Goal: Task Accomplishment & Management: Complete application form

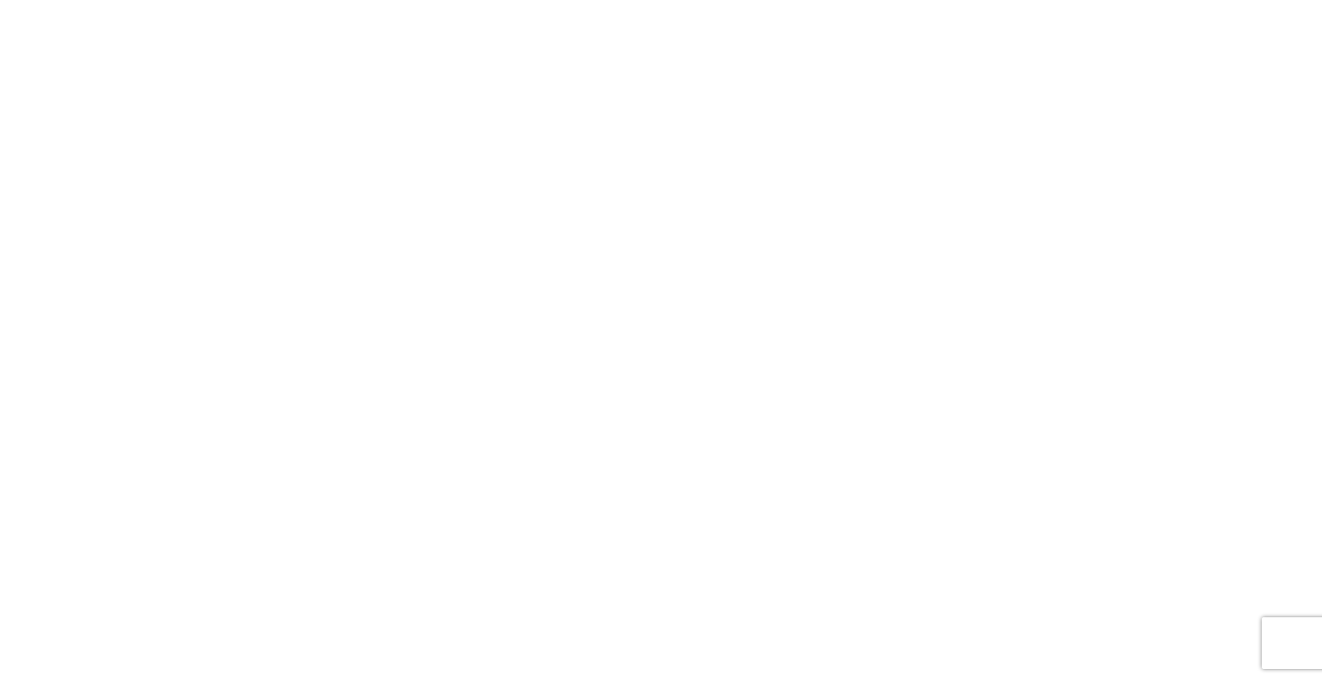
select select "FULL"
select select "LBS"
select select "IN"
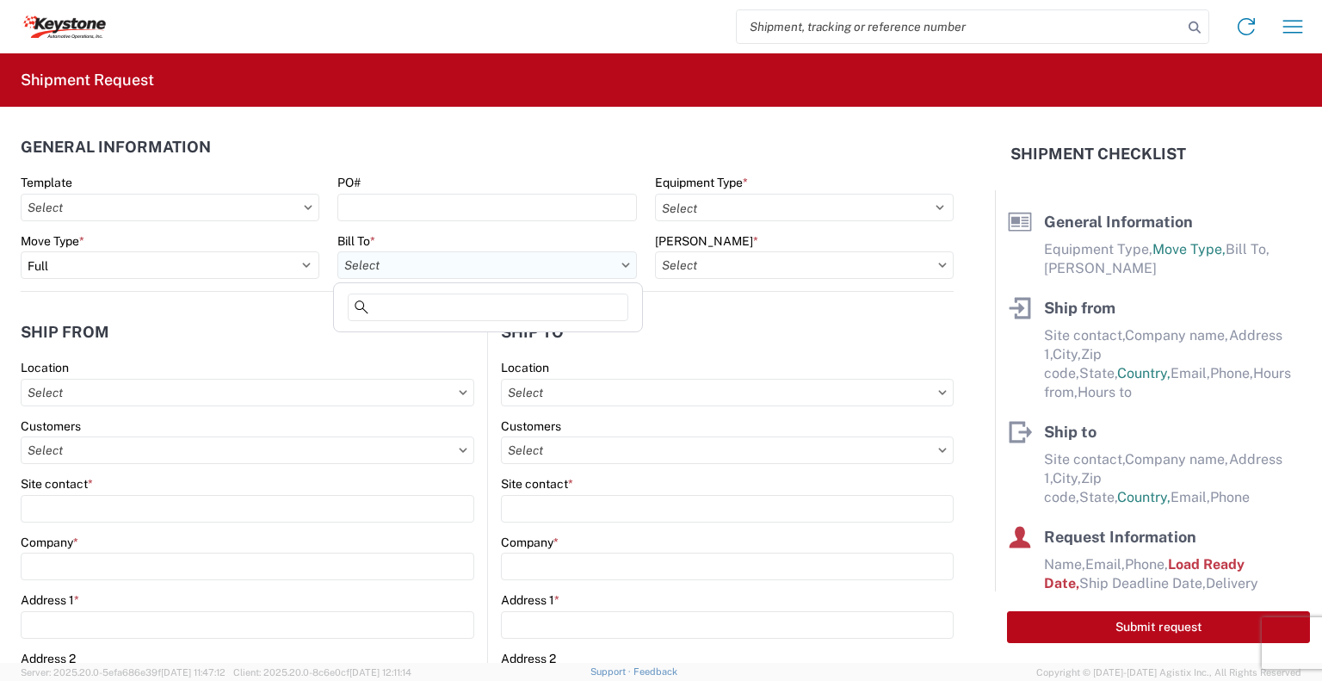
click at [404, 263] on input "text" at bounding box center [486, 265] width 299 height 28
type input "8468"
click at [382, 339] on div "8468 - [GEOGRAPHIC_DATA], [GEOGRAPHIC_DATA] - KAO Logistics" at bounding box center [530, 342] width 386 height 28
type input "8468 - [GEOGRAPHIC_DATA], [GEOGRAPHIC_DATA] - KAO Logistics"
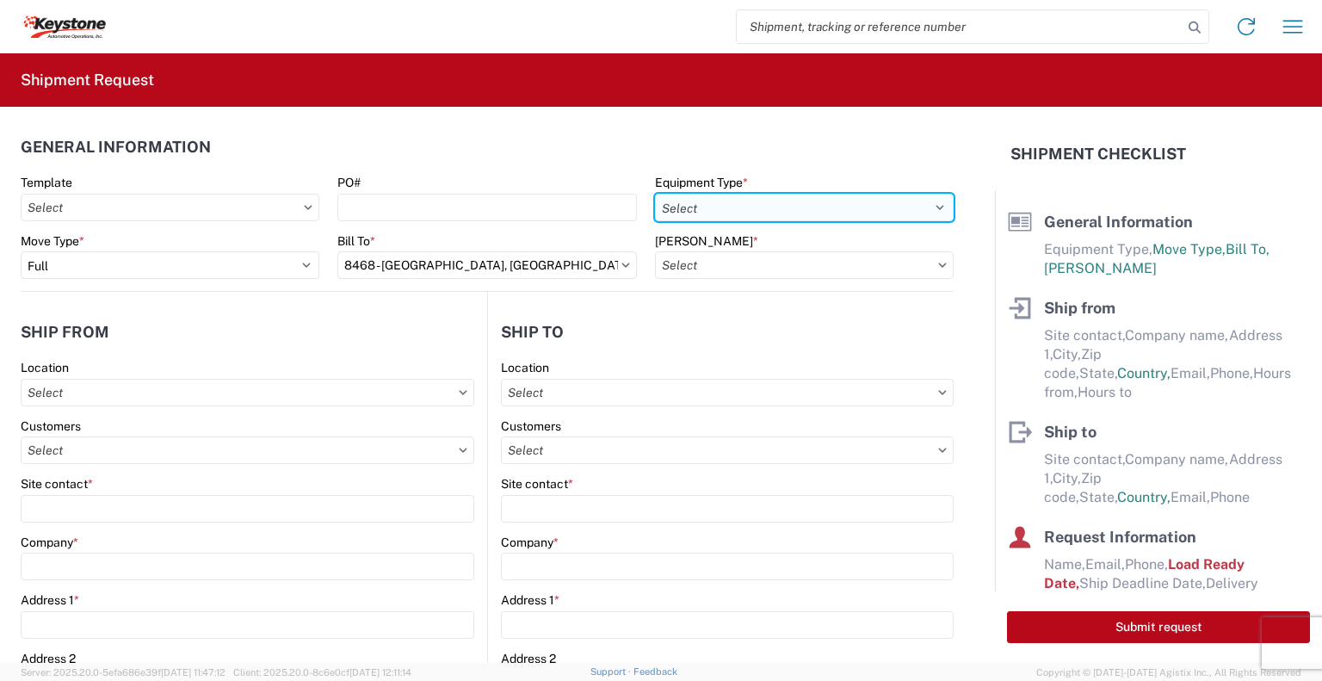
click at [711, 202] on select "Select 53’ Dry Van Flatbed Dropdeck (van) Lowboy (flatbed) Rail" at bounding box center [804, 208] width 299 height 28
select select "STDV"
click at [655, 194] on select "Select 53’ Dry Van Flatbed Dropdeck (van) Lowboy (flatbed) Rail" at bounding box center [804, 208] width 299 height 28
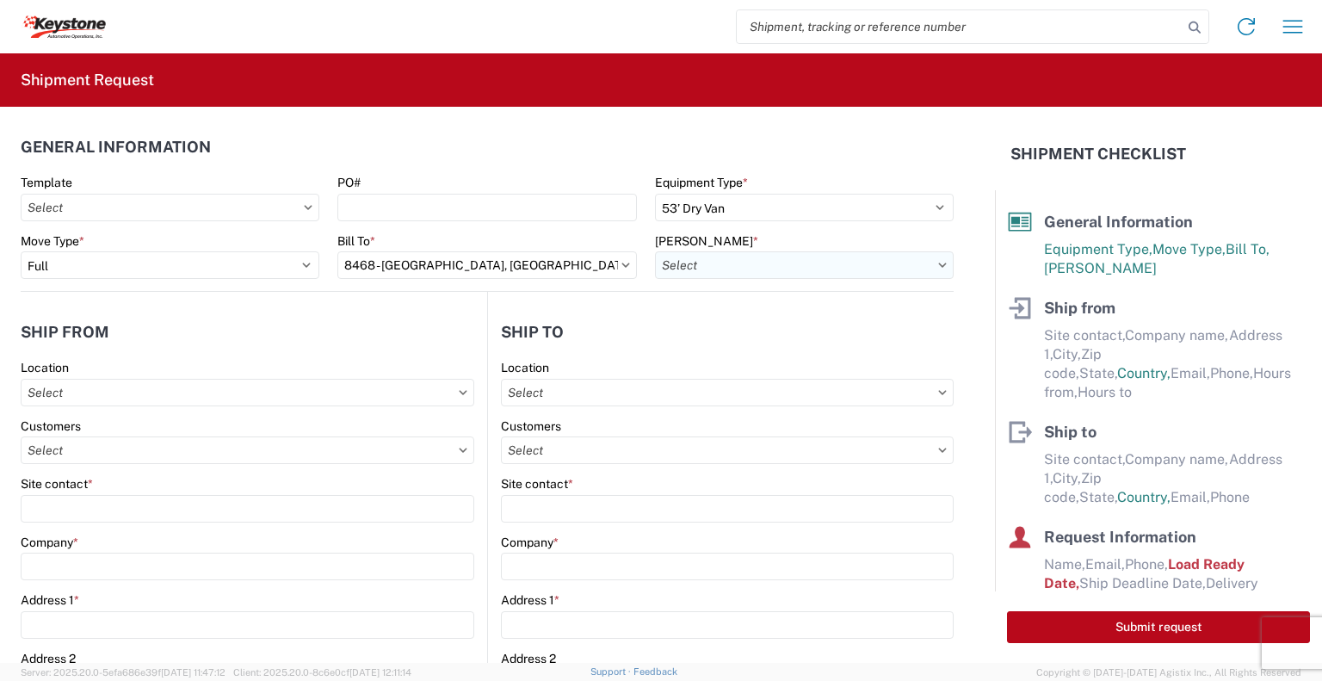
click at [676, 266] on input "text" at bounding box center [804, 265] width 299 height 28
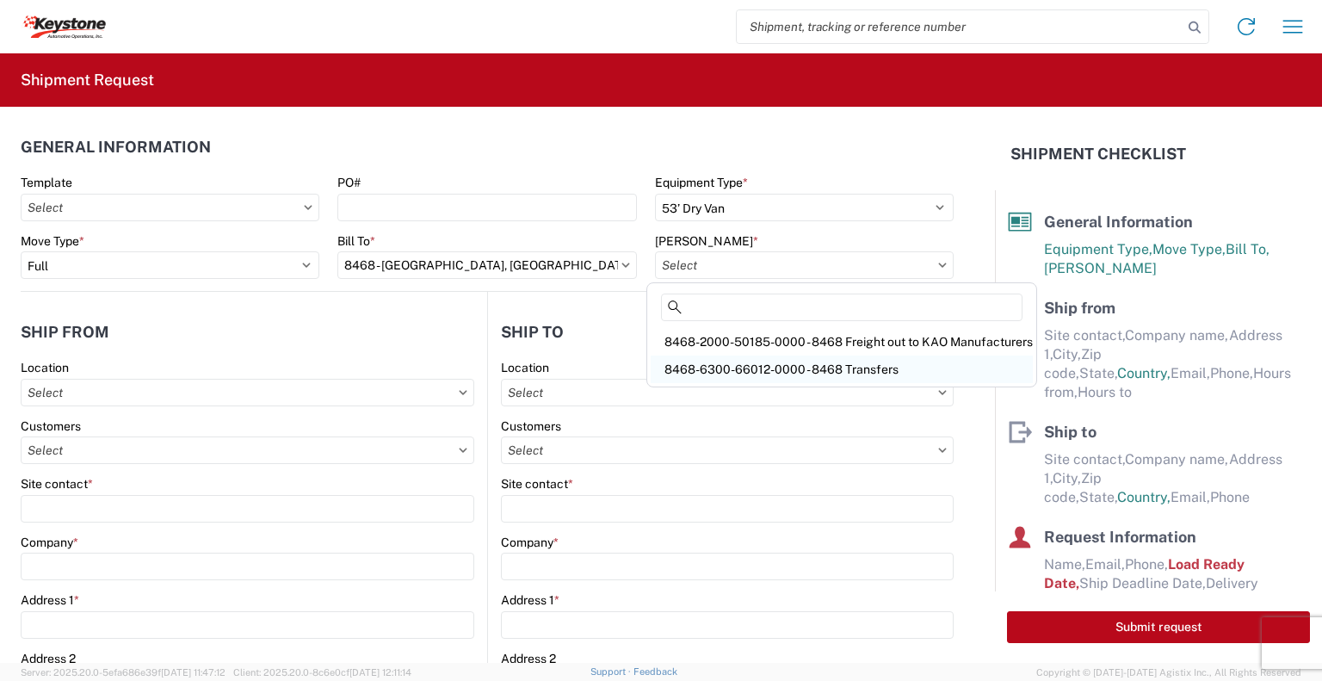
click at [720, 361] on div "8468-6300-66012-0000 - 8468 Transfers" at bounding box center [842, 369] width 382 height 28
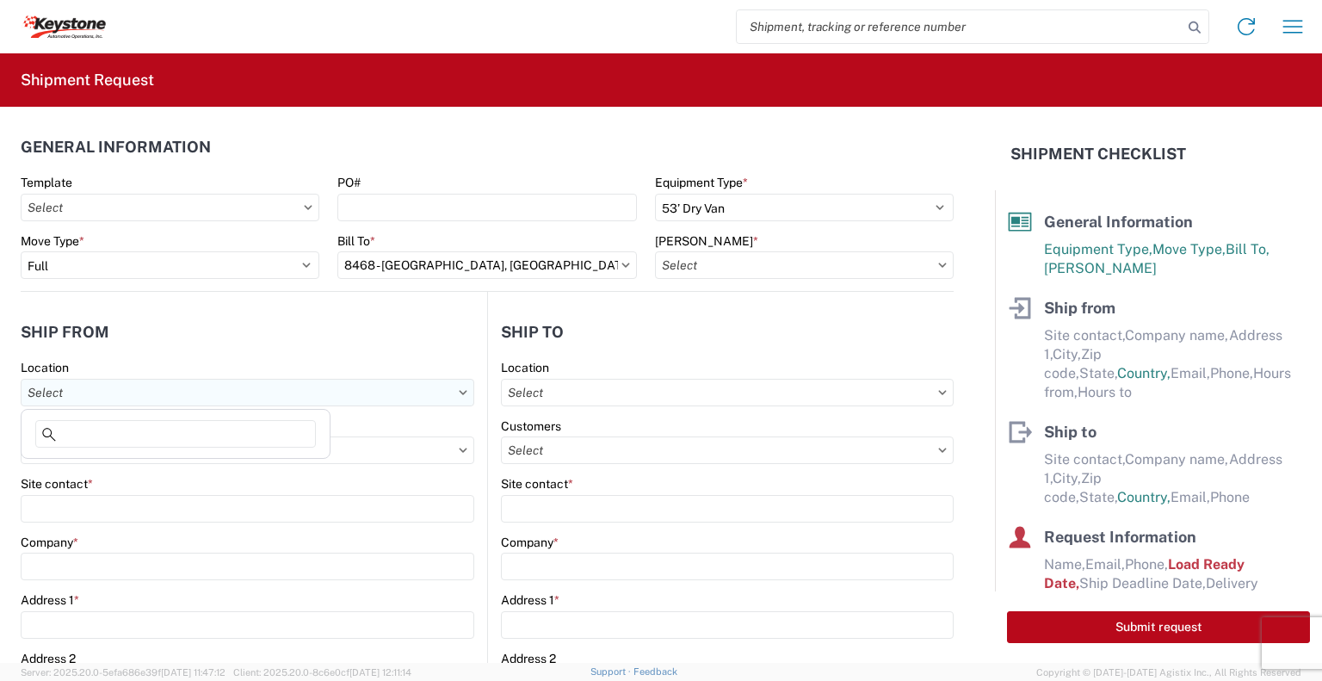
click at [131, 395] on input "text" at bounding box center [248, 393] width 454 height 28
type input "8"
type input "8468-6300-66012-0000 - 8468 Transfers, 8468-6300-66012-0000 - 8468 Transfers"
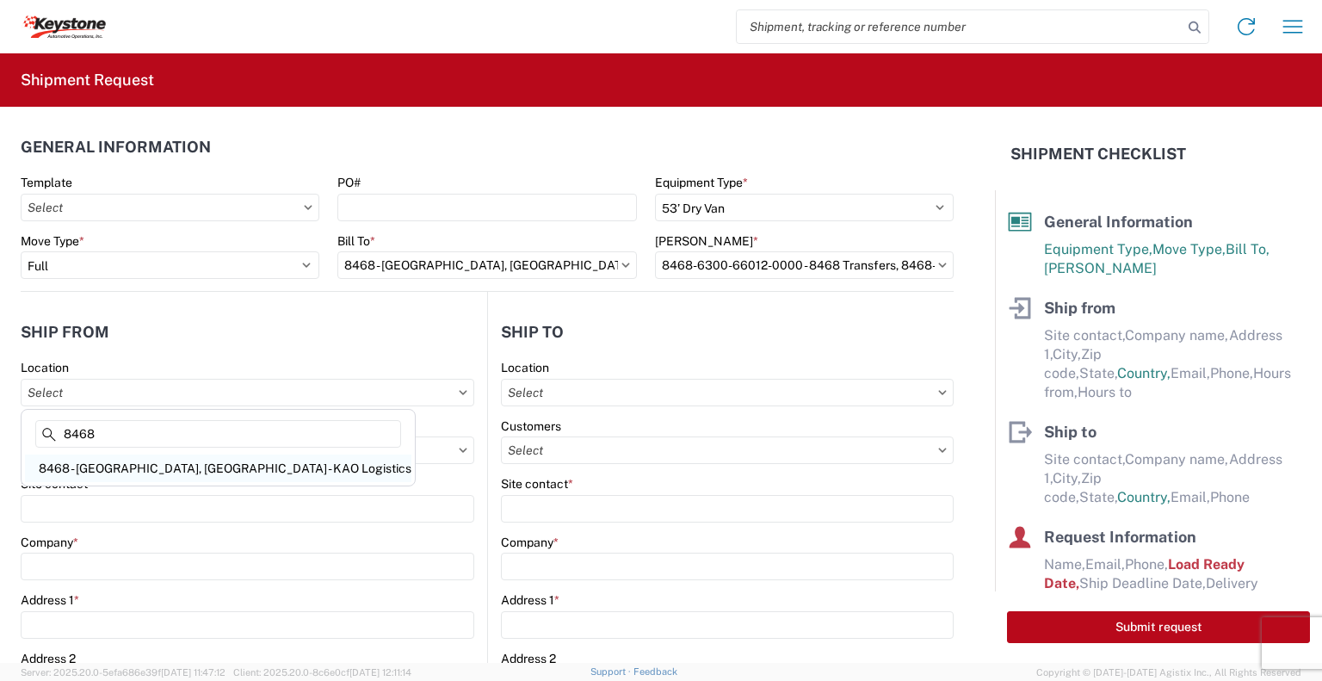
type input "8468"
click at [149, 460] on div "8468 - [GEOGRAPHIC_DATA], [GEOGRAPHIC_DATA] - KAO Logistics" at bounding box center [218, 468] width 386 height 28
type input "8468 - [GEOGRAPHIC_DATA], [GEOGRAPHIC_DATA] - KAO Logistics"
type input "KAO"
type input "[GEOGRAPHIC_DATA]. E-16"
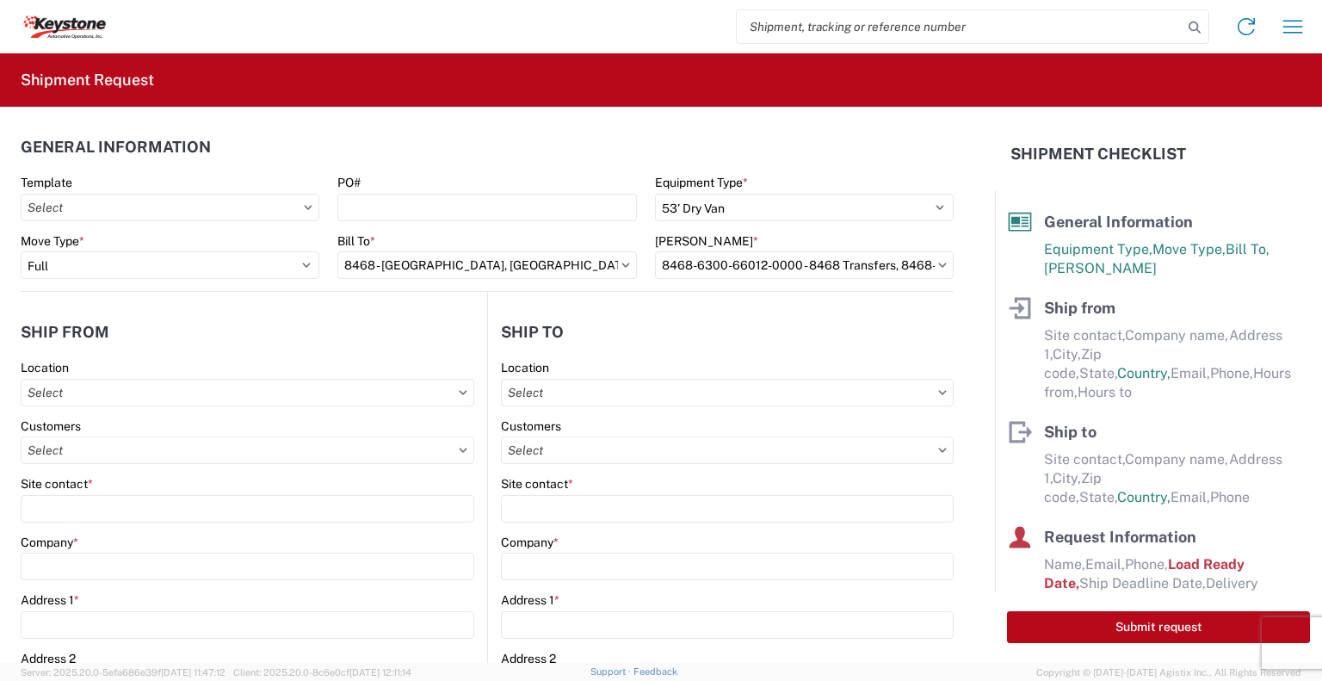
type input "Clearfield"
type input "84016"
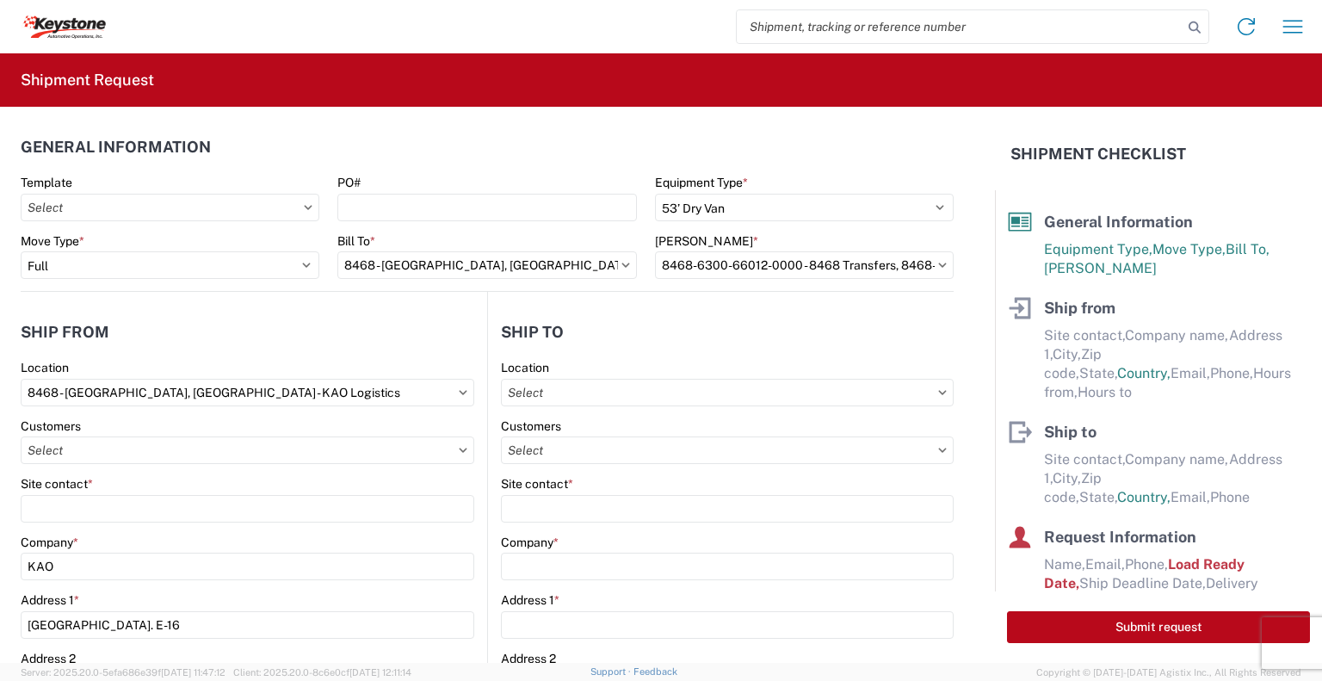
select select "UT"
select select "US"
type input "07:00"
type input "17:00"
click at [531, 393] on input "text" at bounding box center [727, 393] width 453 height 28
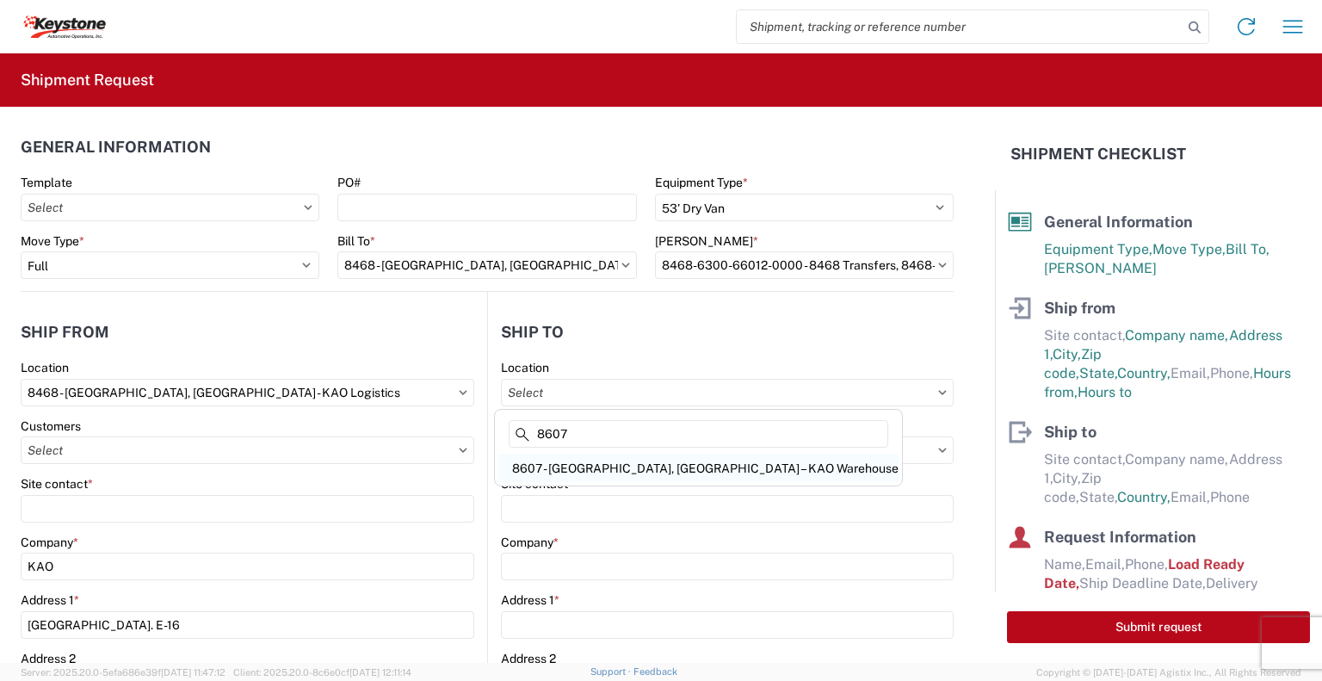
type input "8607"
click at [554, 465] on div "8607 - [GEOGRAPHIC_DATA], [GEOGRAPHIC_DATA] – KAO Warehouse" at bounding box center [698, 468] width 400 height 28
type input "8607 - [GEOGRAPHIC_DATA], [GEOGRAPHIC_DATA] – KAO Warehouse"
type input "KAO"
type input "[STREET_ADDRESS][PERSON_NAME]"
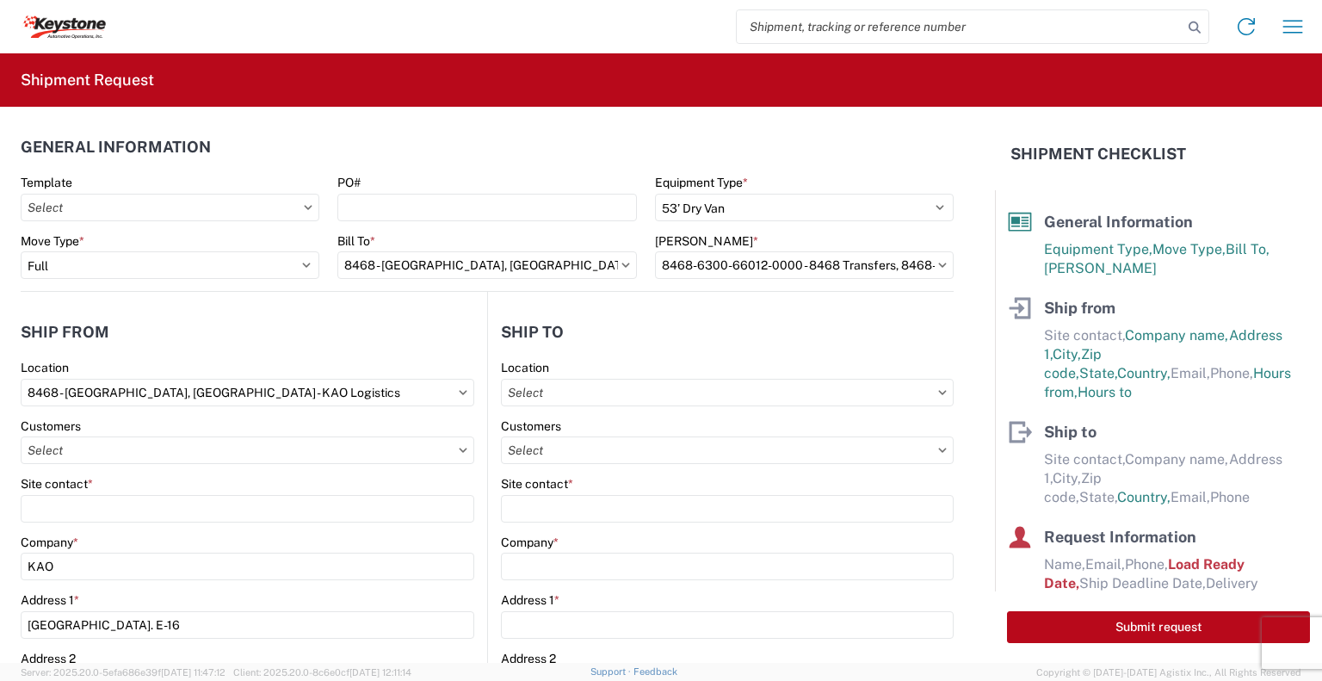
type input "[GEOGRAPHIC_DATA]"
type input "48193"
select select "US"
type input "07:00"
type input "17:00"
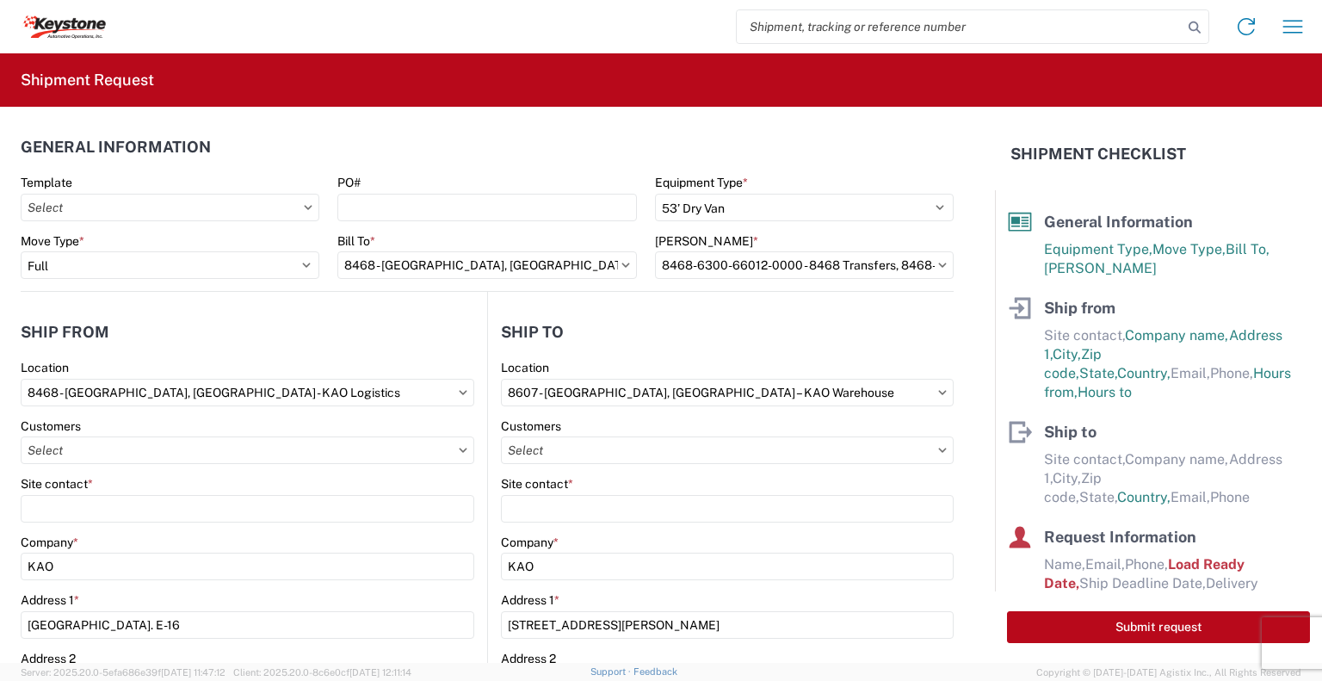
select select
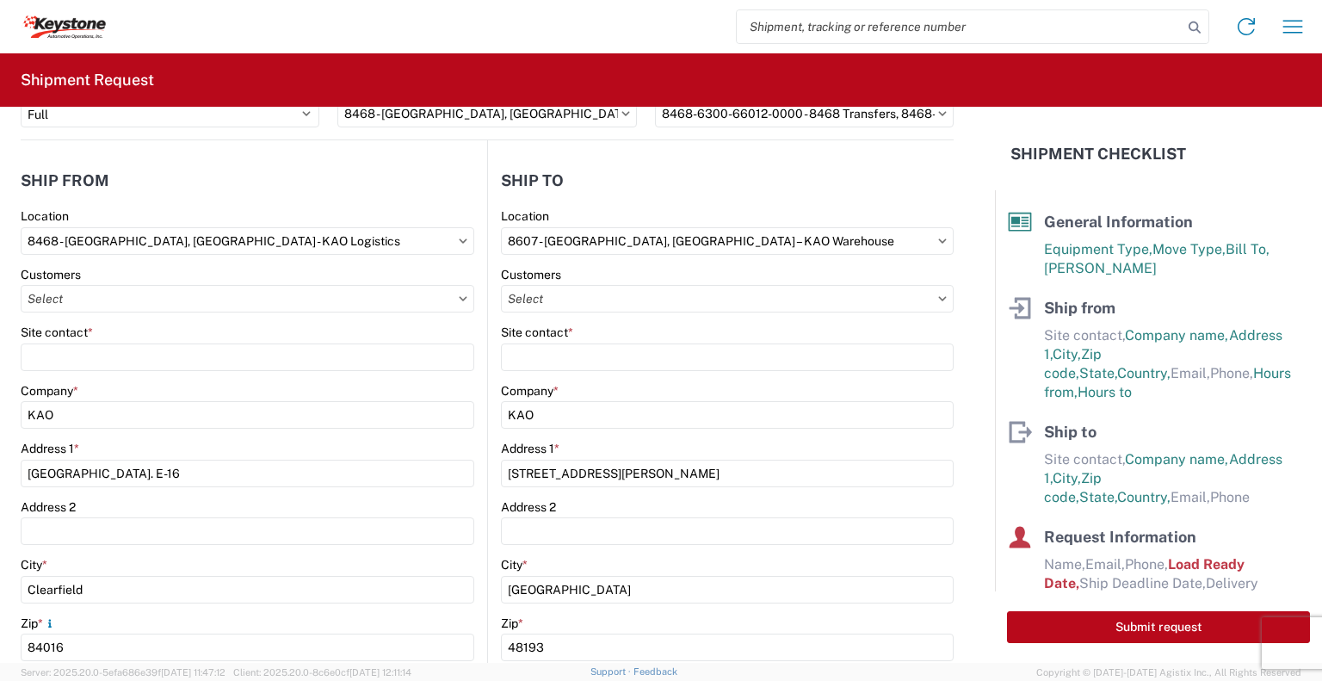
scroll to position [154, 0]
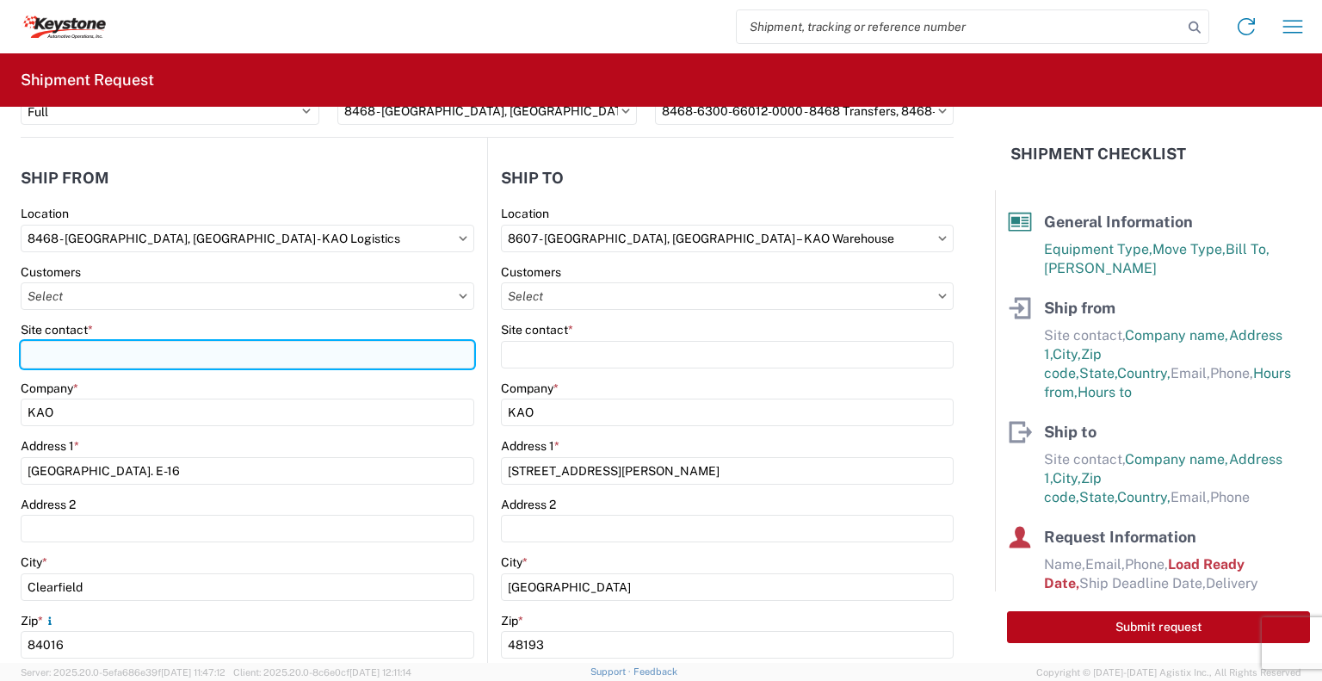
click at [106, 350] on input "Site contact *" at bounding box center [248, 355] width 454 height 28
type input "[PERSON_NAME]"
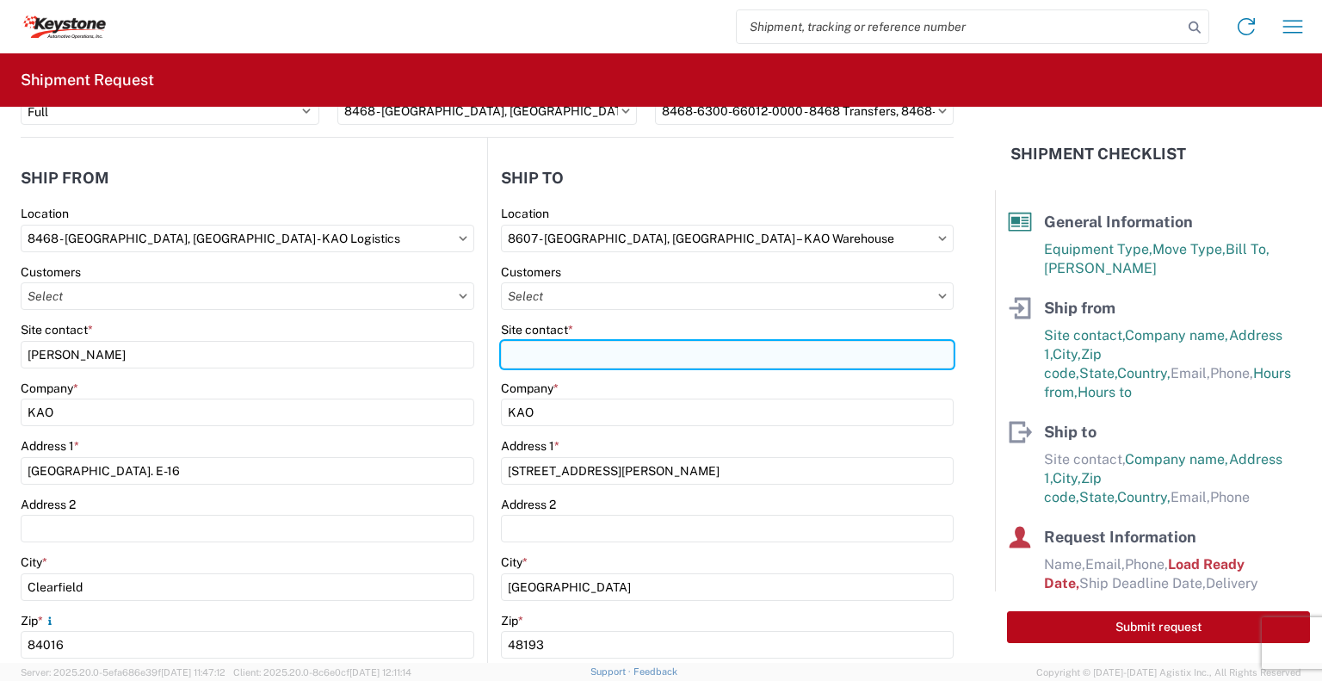
click at [533, 355] on input "Site contact *" at bounding box center [727, 355] width 453 height 28
type input "[PERSON_NAME]"
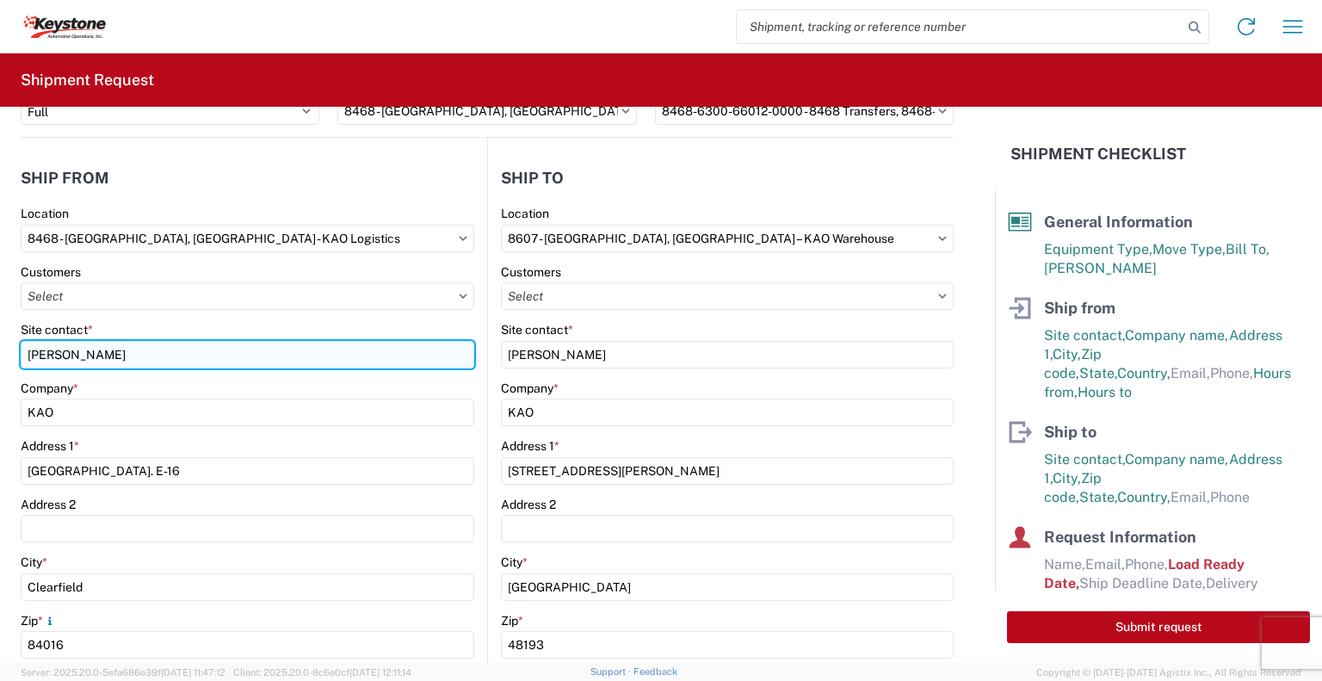
click at [114, 355] on input "[PERSON_NAME]" at bounding box center [248, 355] width 454 height 28
type input "B"
type input "[PERSON_NAME][DEMOGRAPHIC_DATA]"
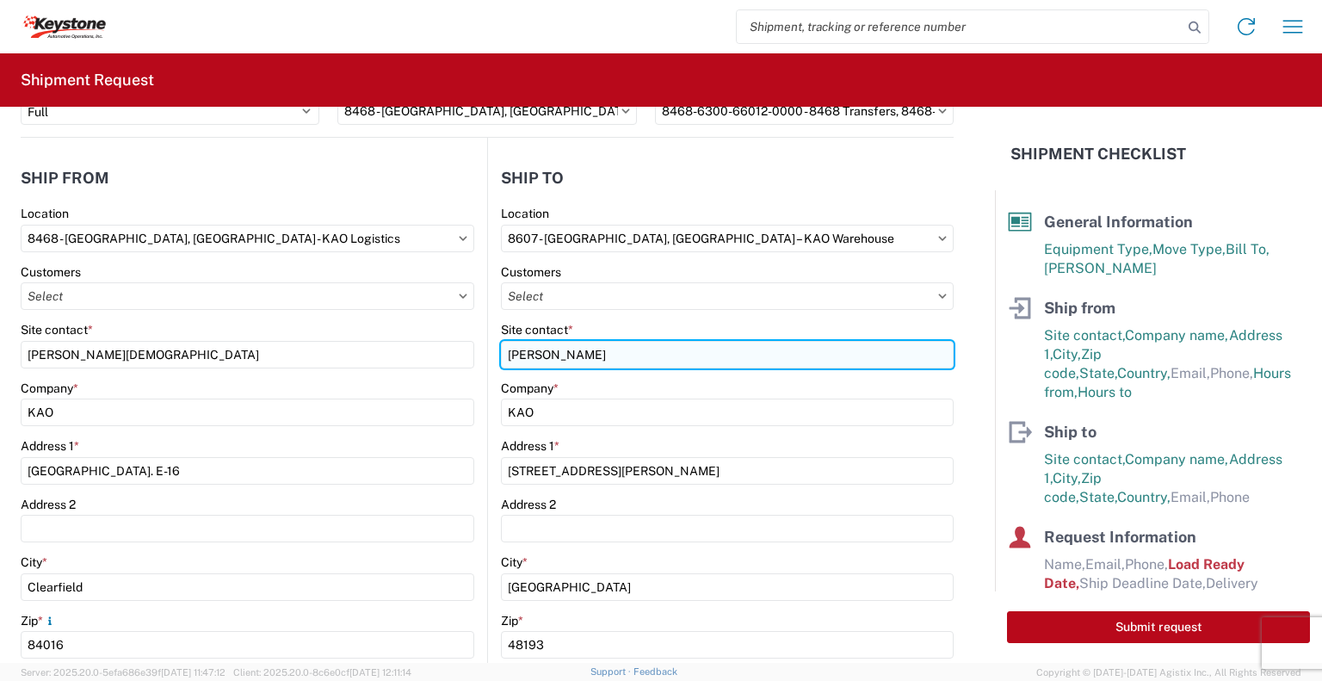
click at [592, 354] on input "[PERSON_NAME]" at bounding box center [727, 355] width 453 height 28
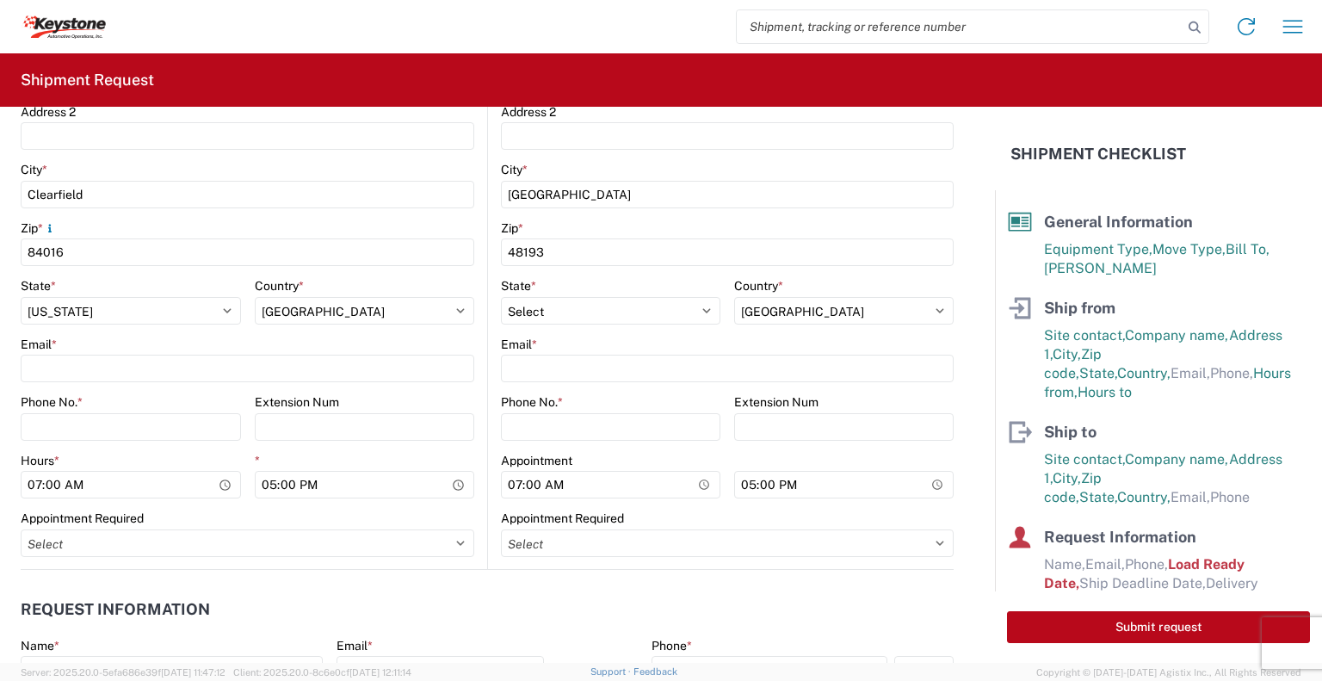
scroll to position [552, 0]
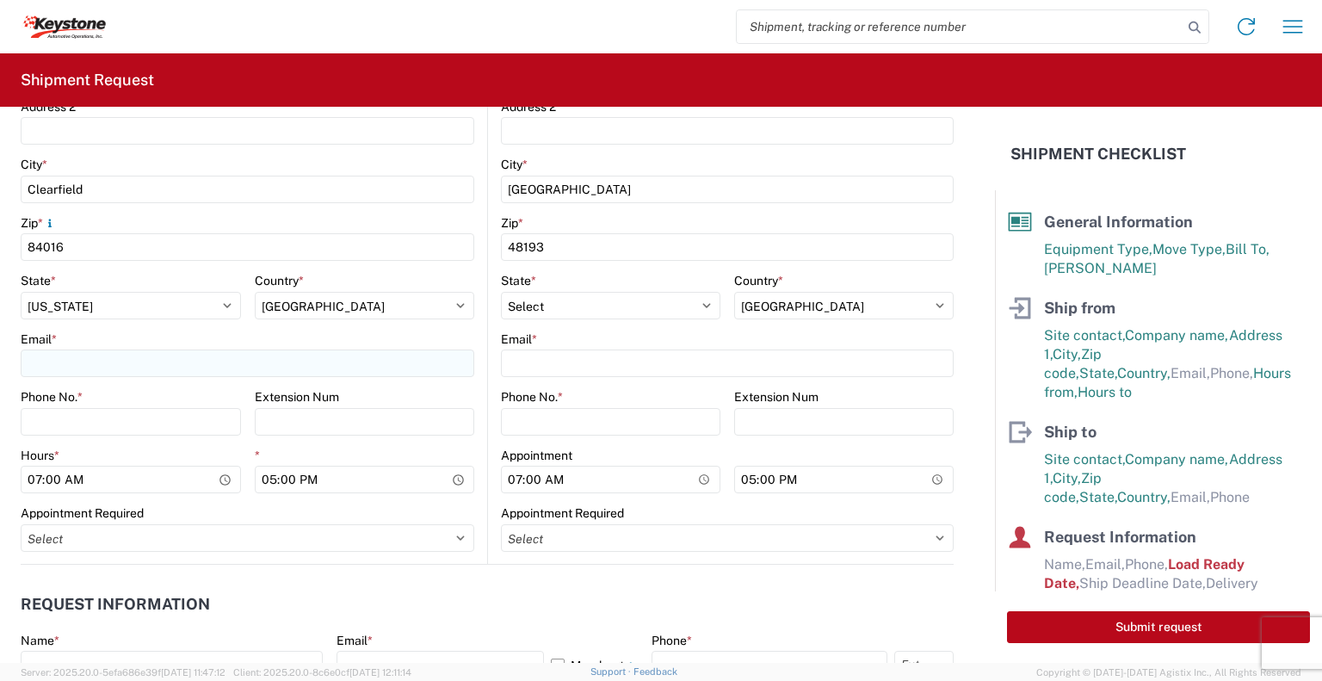
type input "[PERSON_NAME]"
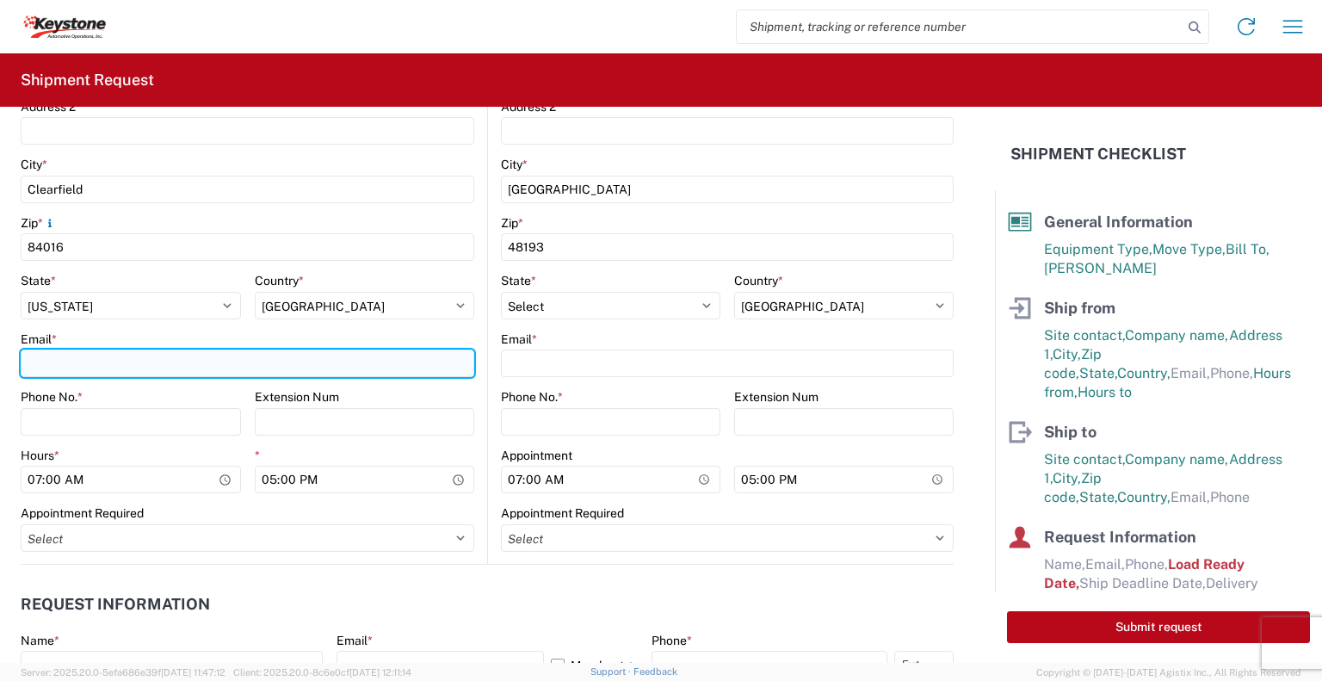
click at [50, 361] on input "Email *" at bounding box center [248, 363] width 454 height 28
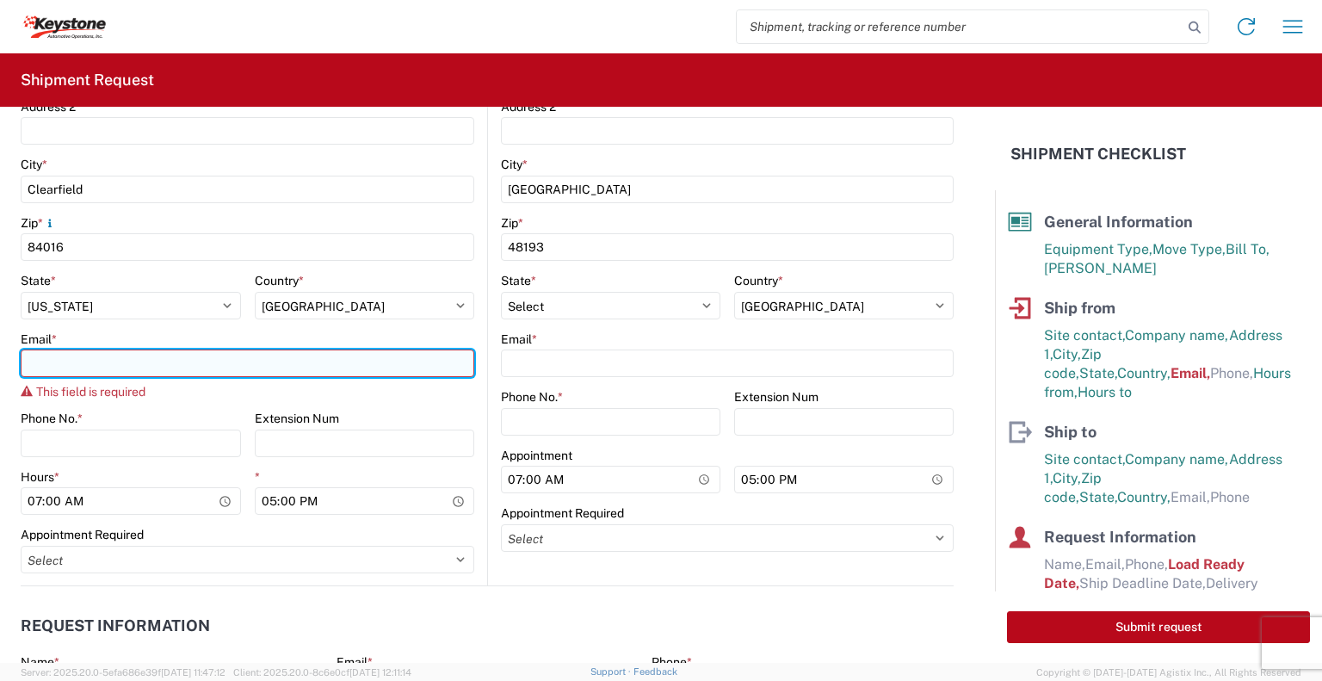
click at [90, 361] on input "Email *" at bounding box center [248, 363] width 454 height 28
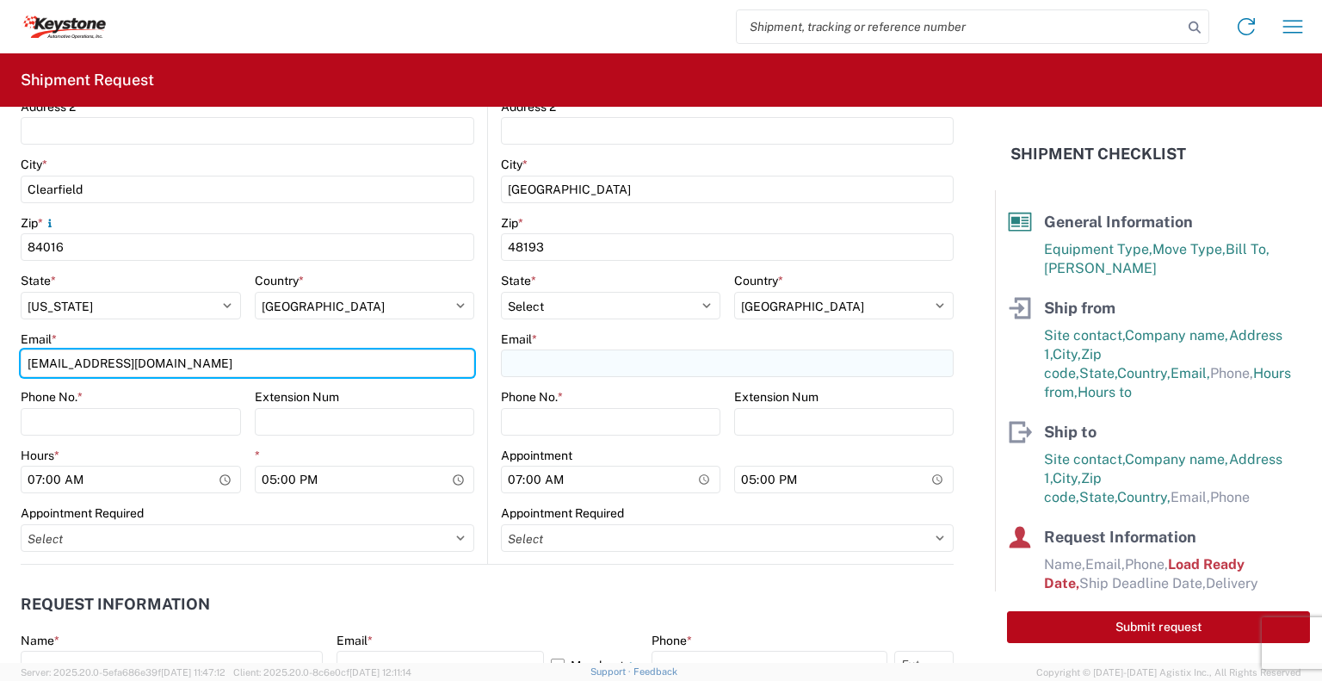
type input "[EMAIL_ADDRESS][DOMAIN_NAME]"
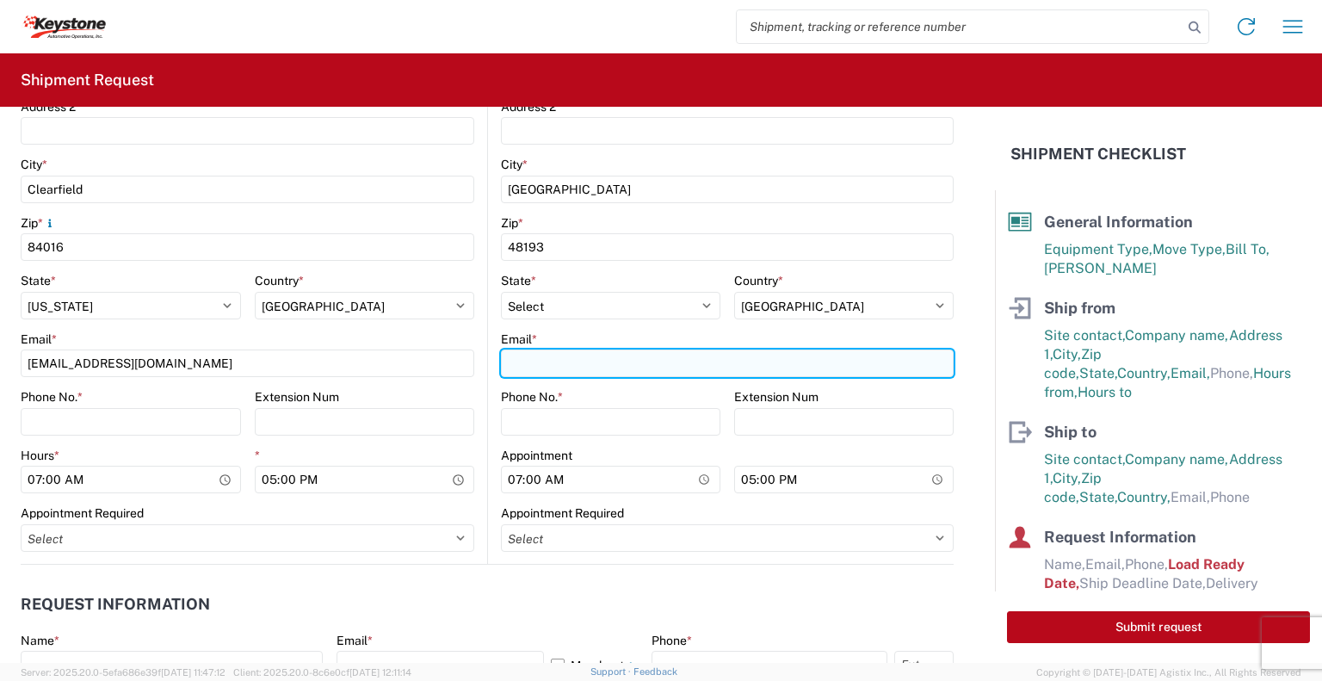
click at [542, 359] on input "Email *" at bounding box center [727, 363] width 453 height 28
type input "[EMAIL_ADDRESS][DOMAIN_NAME]"
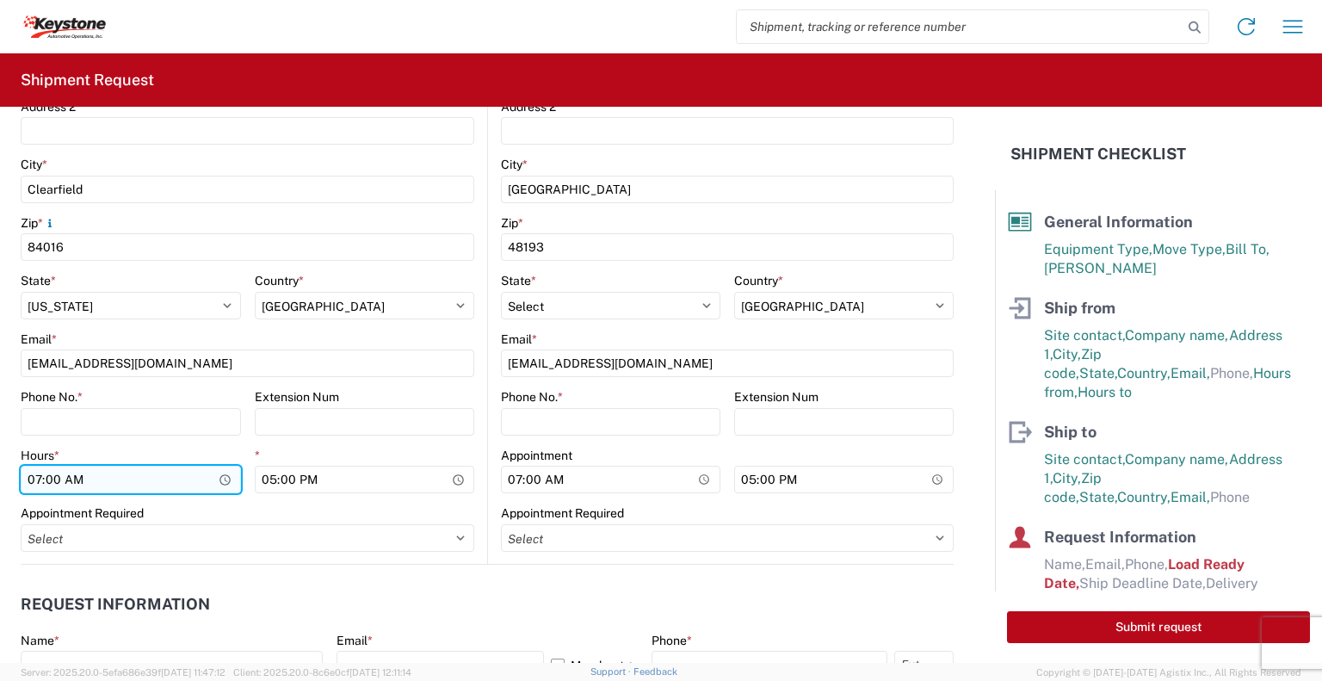
click at [217, 479] on input "07:00" at bounding box center [131, 480] width 220 height 28
click at [255, 329] on agx-form-control-wrapper-v2 "Country * Select [GEOGRAPHIC_DATA] [GEOGRAPHIC_DATA] [GEOGRAPHIC_DATA] [GEOGRAP…" at bounding box center [365, 302] width 220 height 59
click at [220, 469] on input "08:05" at bounding box center [131, 480] width 220 height 28
click at [184, 499] on agx-form-control-wrapper-v2 "Hours * 08:05" at bounding box center [131, 477] width 220 height 59
click at [50, 479] on input "08:05" at bounding box center [131, 480] width 220 height 28
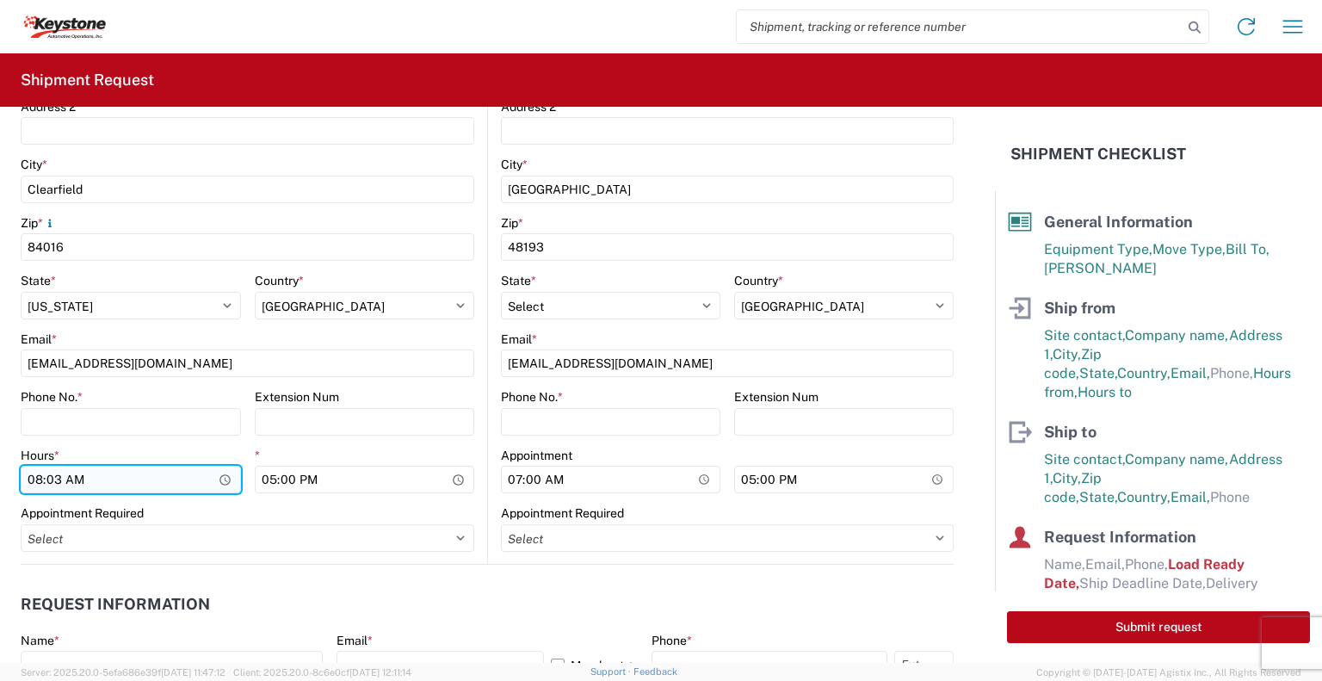
type input "08:30"
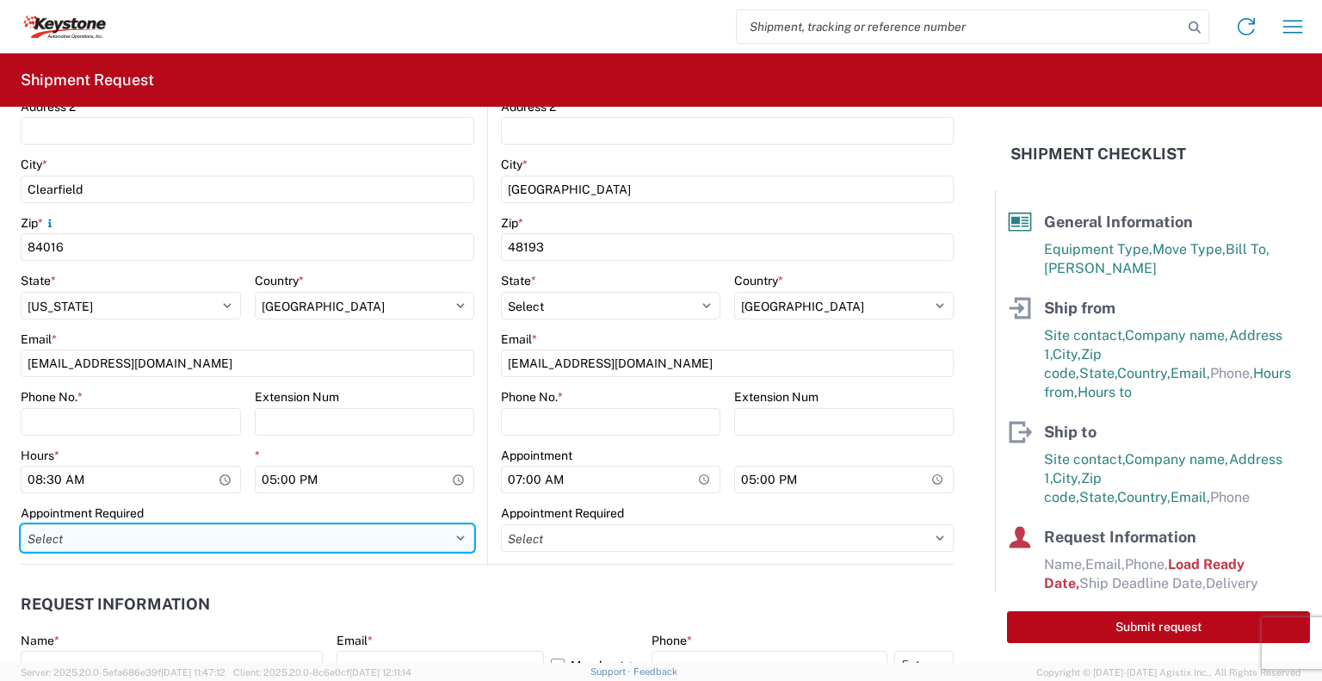
click at [455, 534] on select "Select Appt Required Appt Not Required Appt - First available" at bounding box center [248, 538] width 454 height 28
select select "apptRequired"
click at [21, 524] on select "Select Appt Required Appt Not Required Appt - First available" at bounding box center [248, 538] width 454 height 28
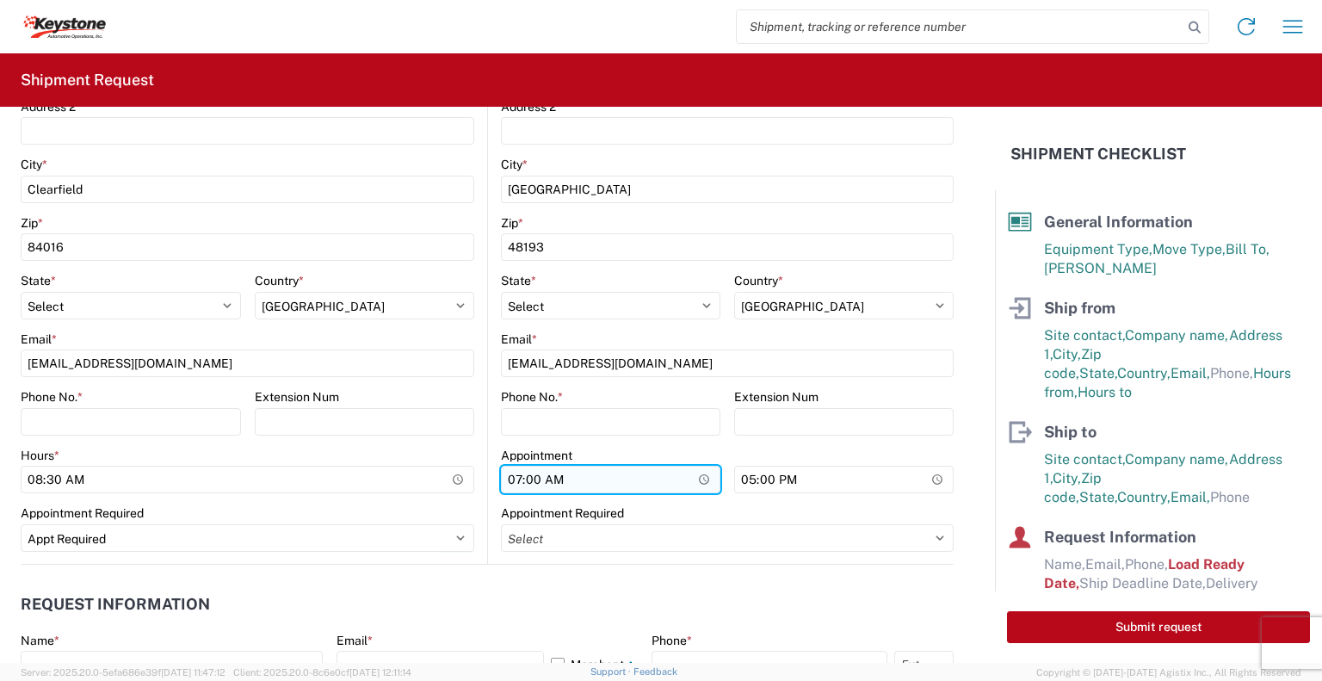
click at [506, 479] on input "07:00" at bounding box center [610, 480] width 219 height 28
type input "08:00"
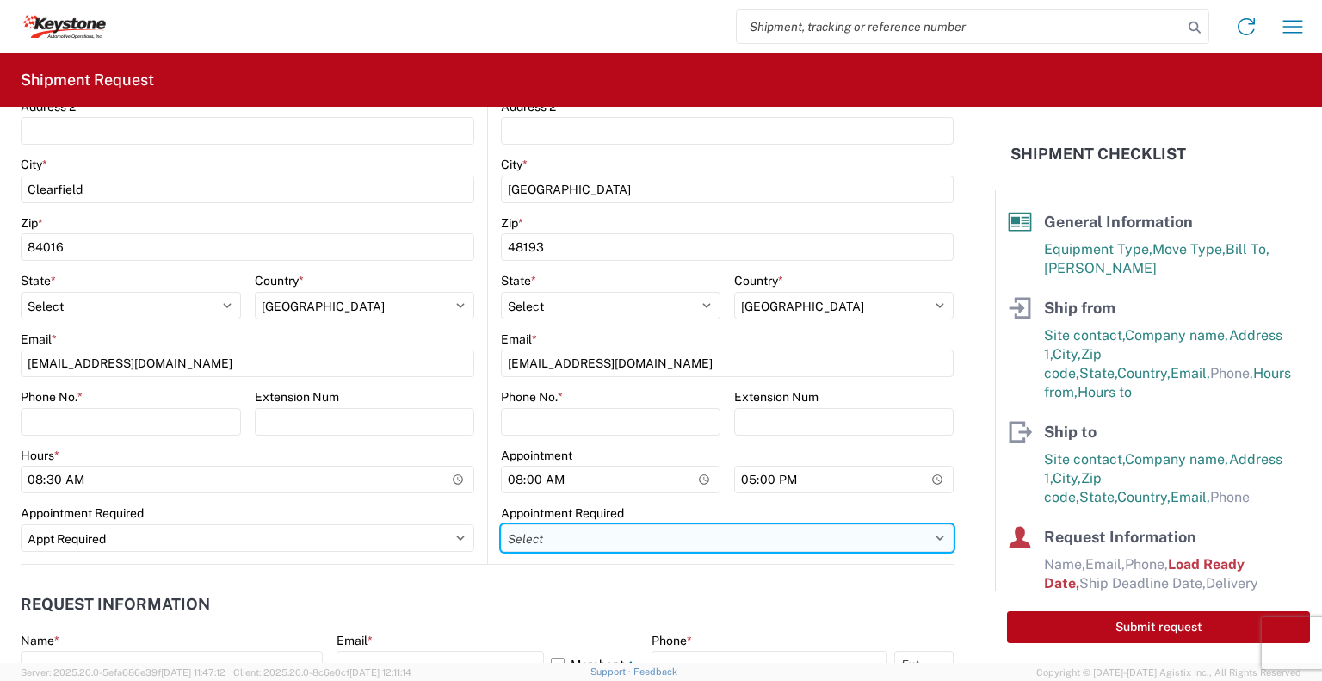
click at [575, 533] on select "Select Appt Required Appt Not Required Appt - First available" at bounding box center [727, 538] width 453 height 28
select select "apptRequired"
click at [501, 524] on select "Select Appt Required Appt Not Required Appt - First available" at bounding box center [727, 538] width 453 height 28
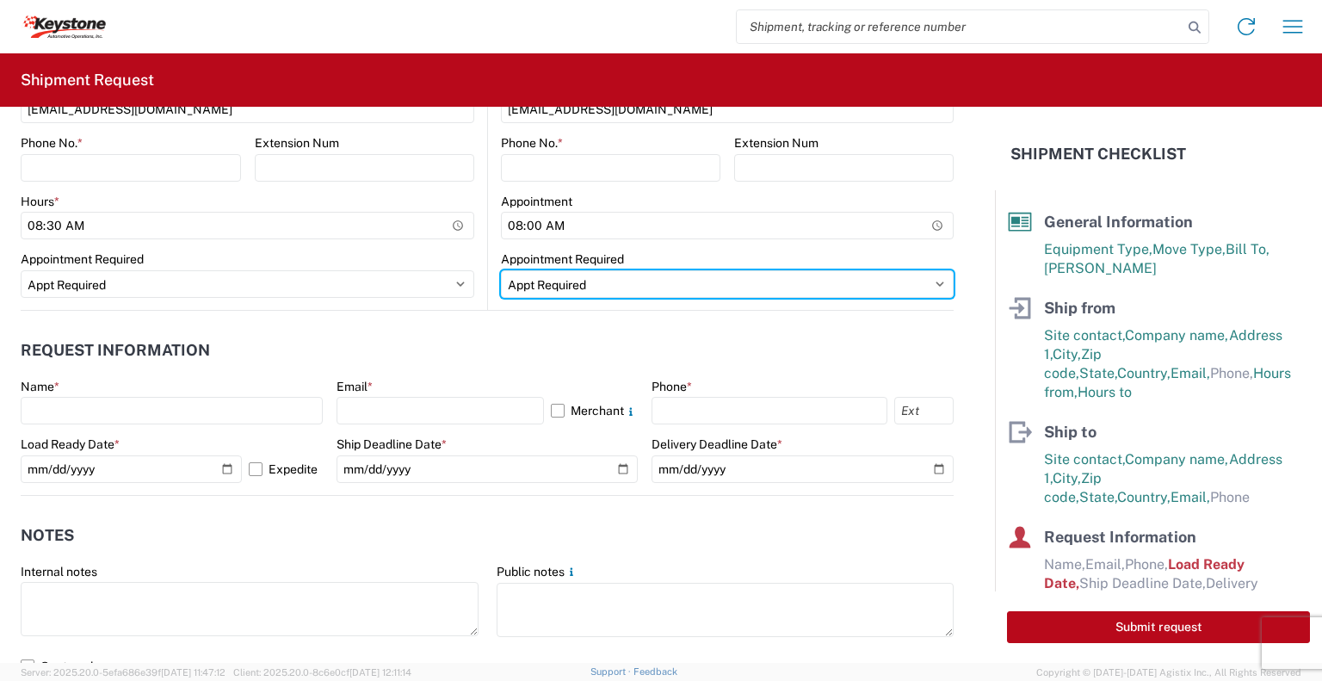
scroll to position [893, 0]
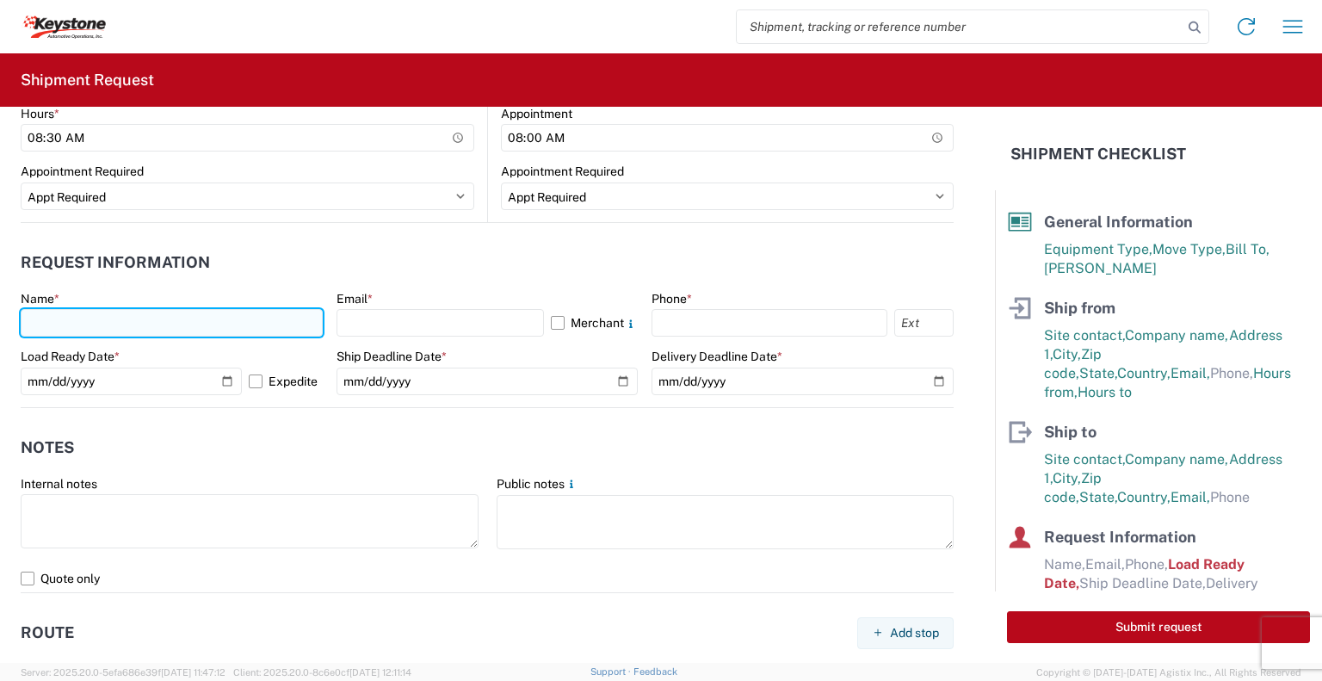
click at [138, 323] on input "text" at bounding box center [172, 323] width 302 height 28
type input "[PERSON_NAME]"
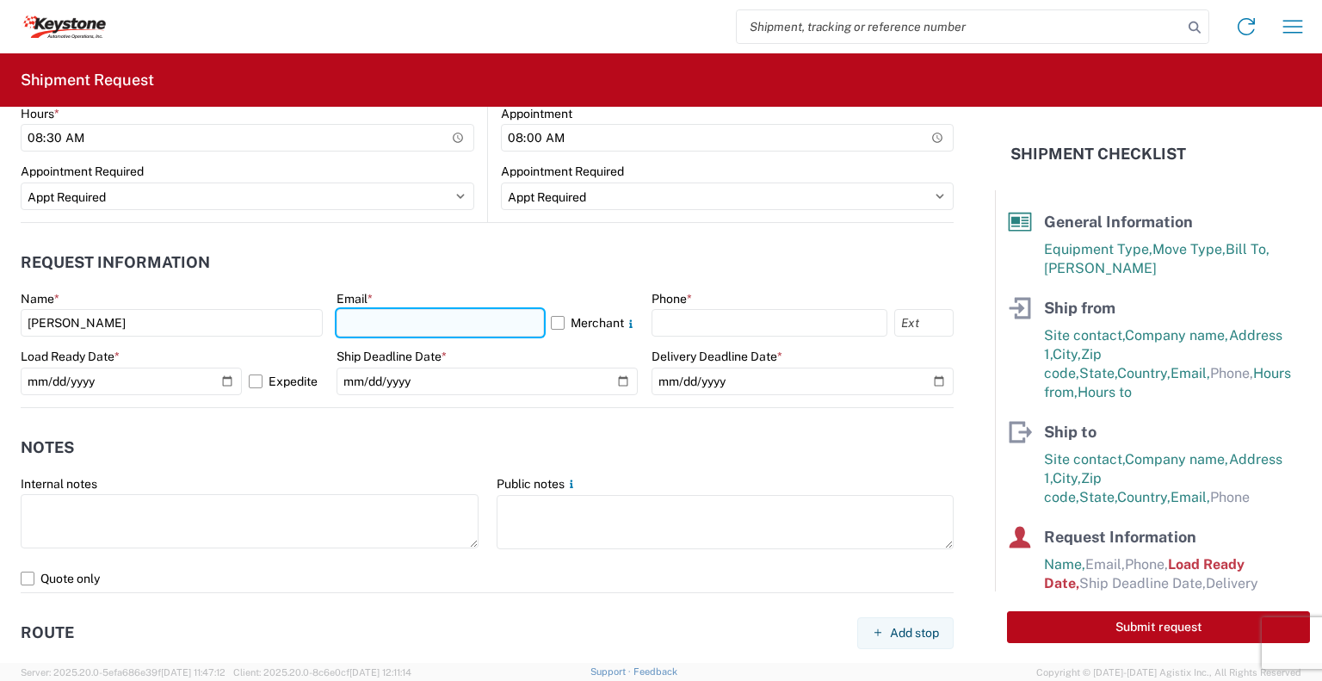
click at [374, 321] on input "text" at bounding box center [441, 323] width 208 height 28
type input "[EMAIL_ADDRESS][DOMAIN_NAME]"
click at [693, 340] on agx-form-control-wrapper-v2 "Phone *" at bounding box center [803, 320] width 302 height 59
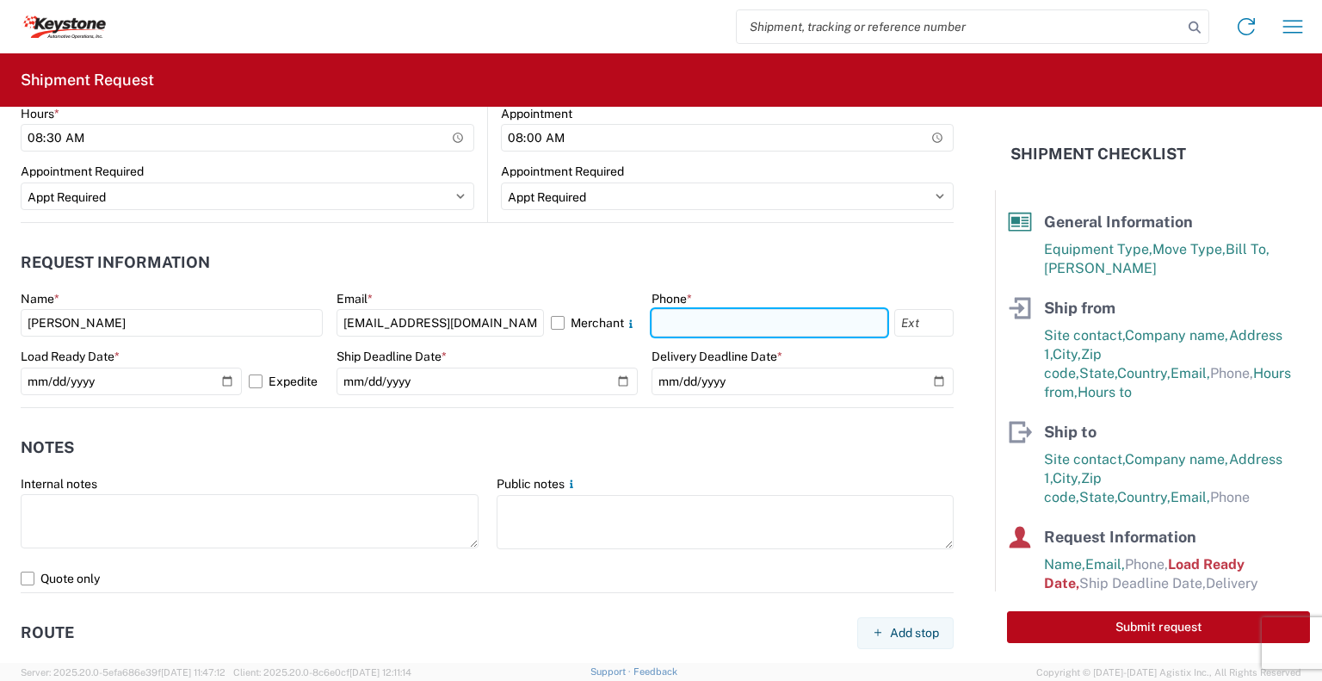
click at [699, 324] on input "text" at bounding box center [770, 323] width 236 height 28
type input "[PHONE_NUMBER]"
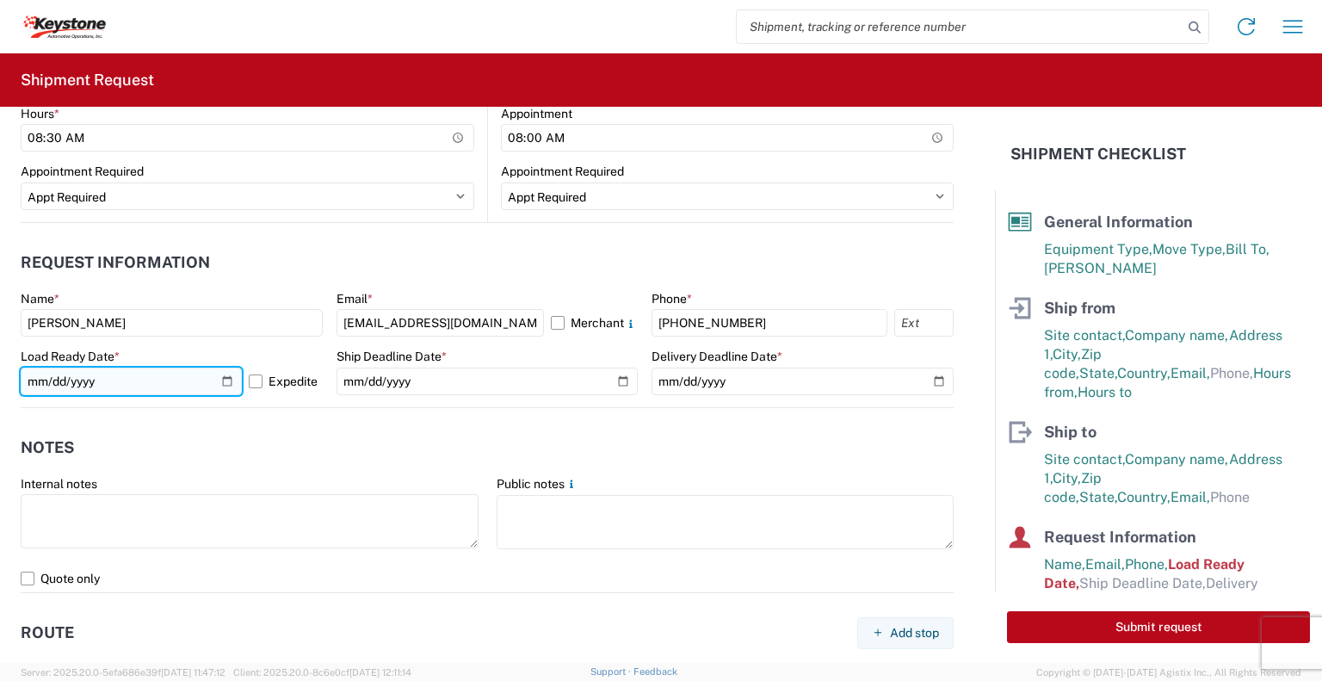
click at [203, 378] on input "[DATE]" at bounding box center [131, 382] width 221 height 28
click at [56, 371] on input "[DATE]" at bounding box center [131, 382] width 221 height 28
click at [55, 374] on input "[DATE]" at bounding box center [131, 382] width 221 height 28
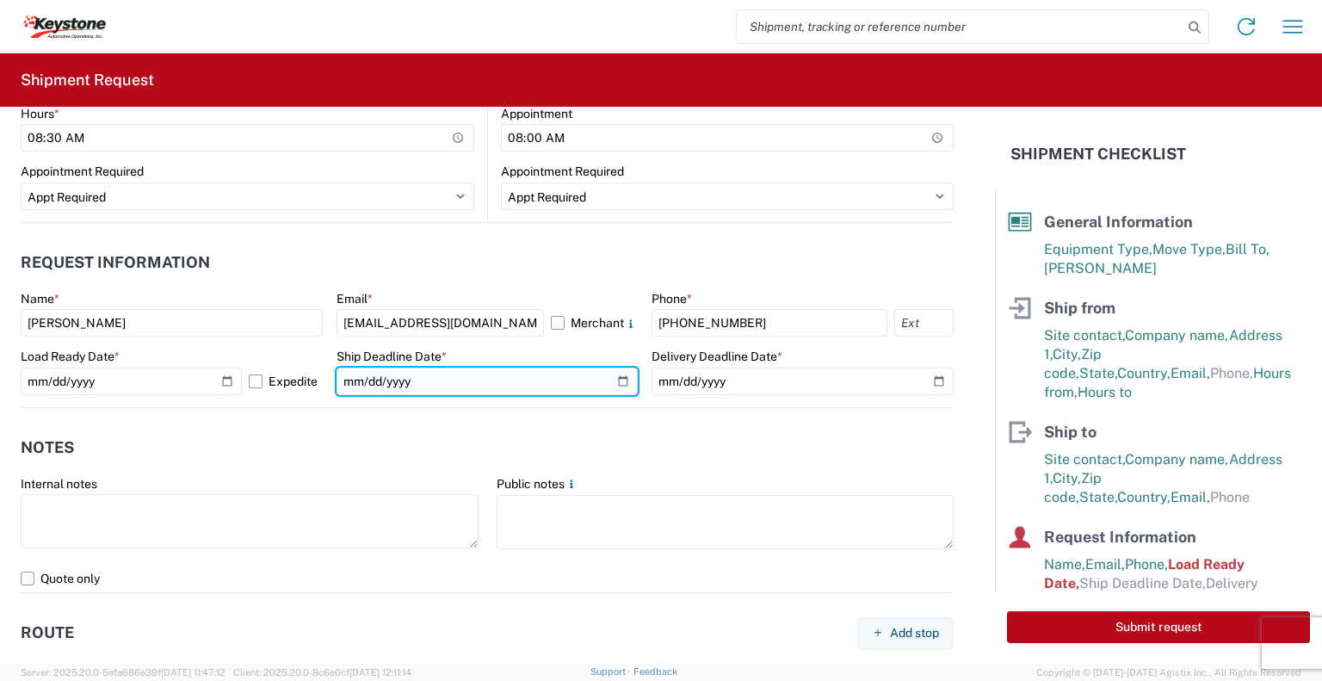
click at [368, 379] on input "date" at bounding box center [488, 382] width 302 height 28
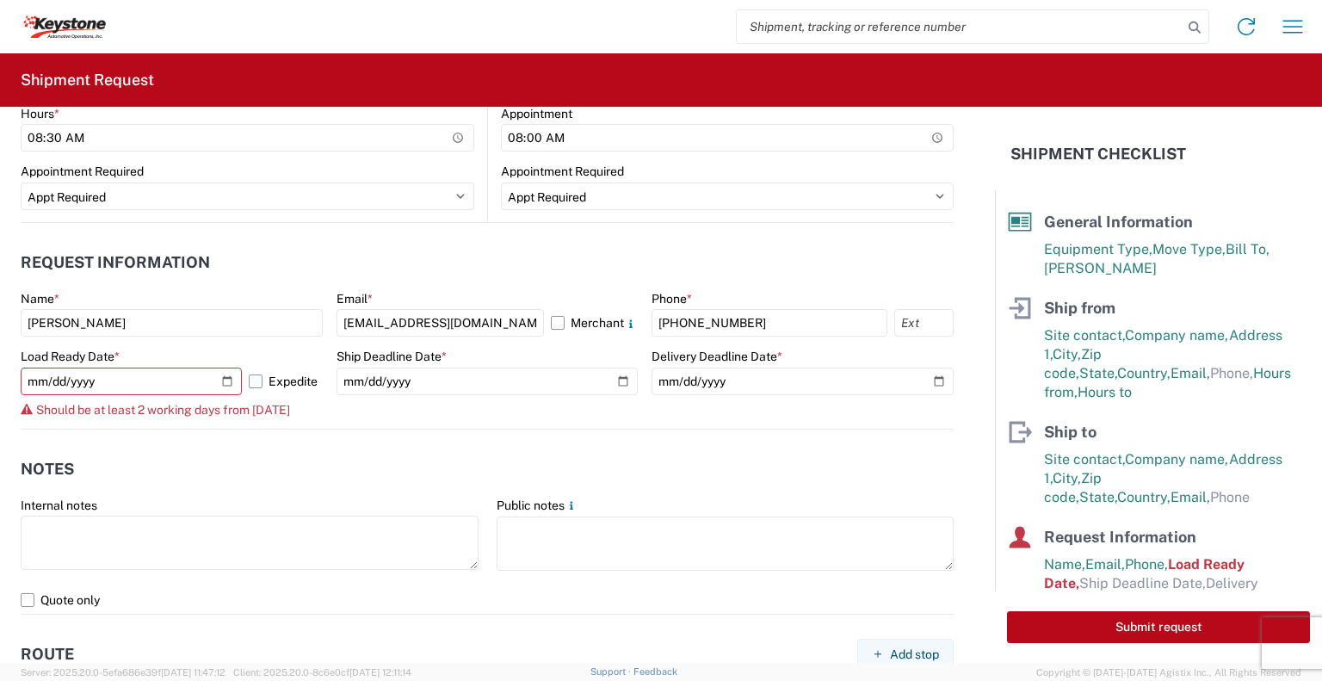
click at [258, 380] on label "Expedite" at bounding box center [286, 382] width 74 height 28
click at [0, 0] on input "Expedite" at bounding box center [0, 0] width 0 height 0
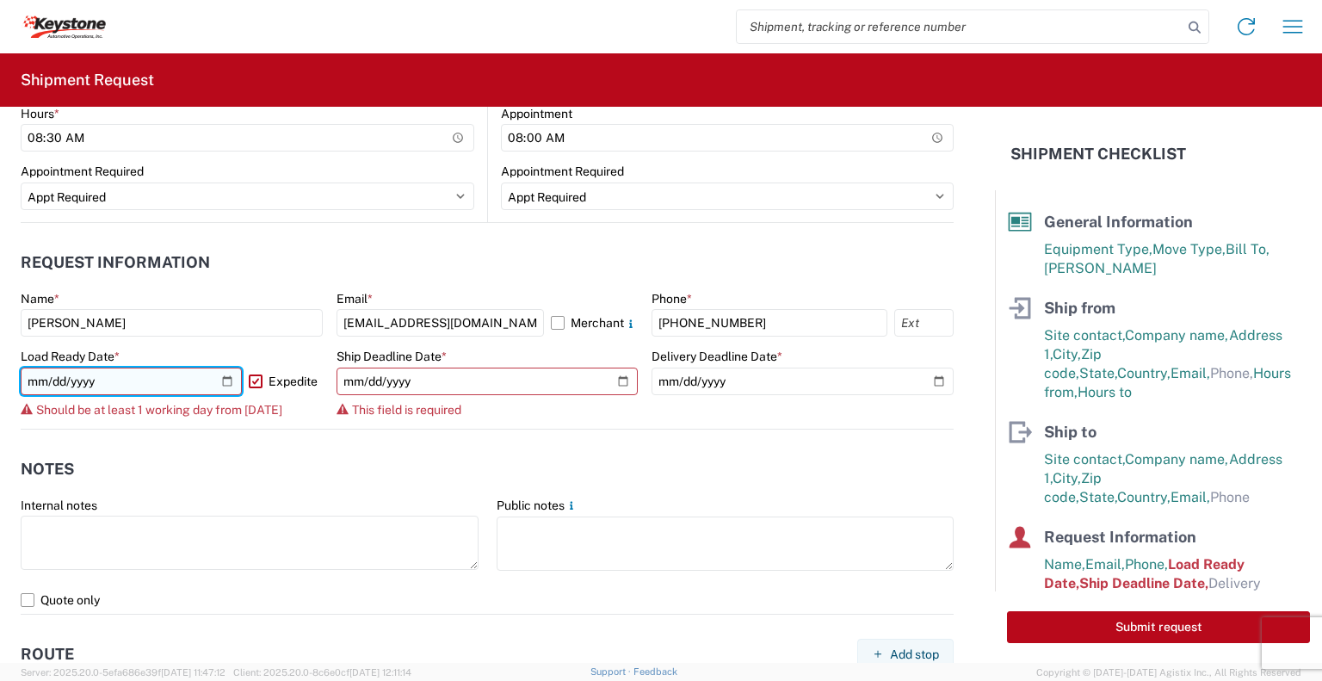
click at [45, 378] on input "[DATE]" at bounding box center [131, 382] width 221 height 28
type input "[DATE]"
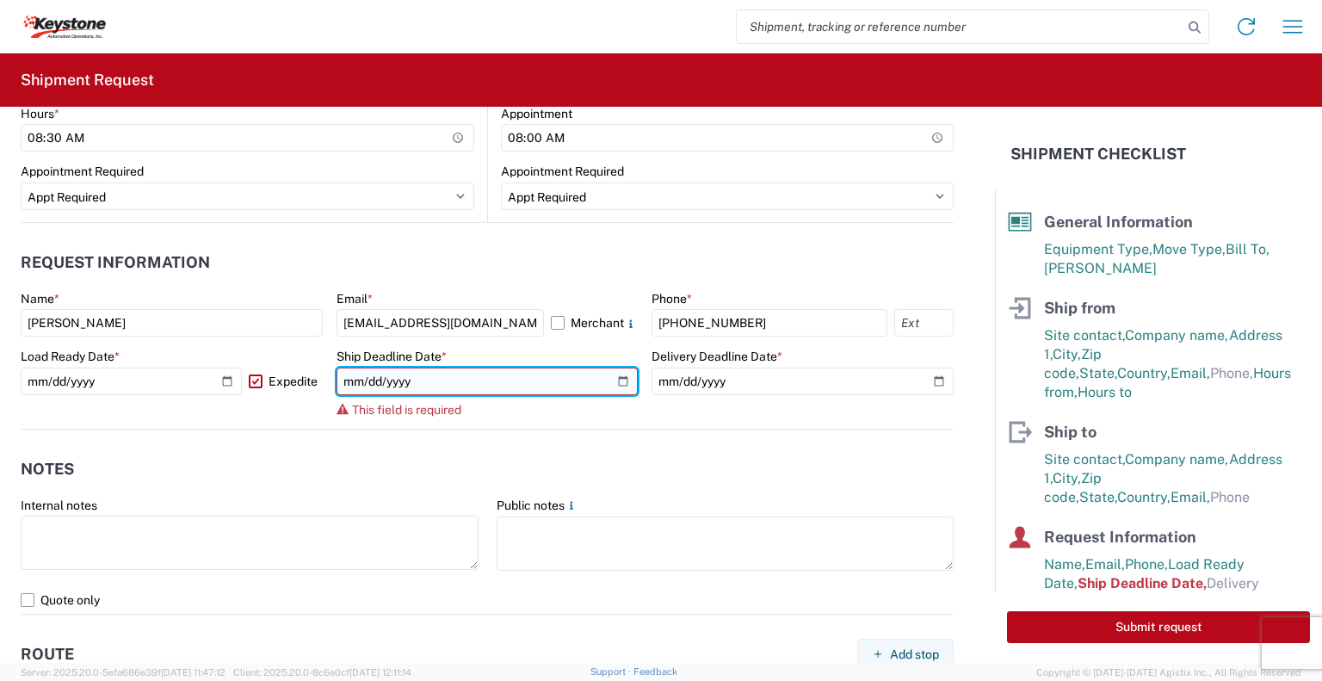
click at [346, 381] on input "date" at bounding box center [488, 382] width 302 height 28
click at [609, 383] on input "date" at bounding box center [488, 382] width 302 height 28
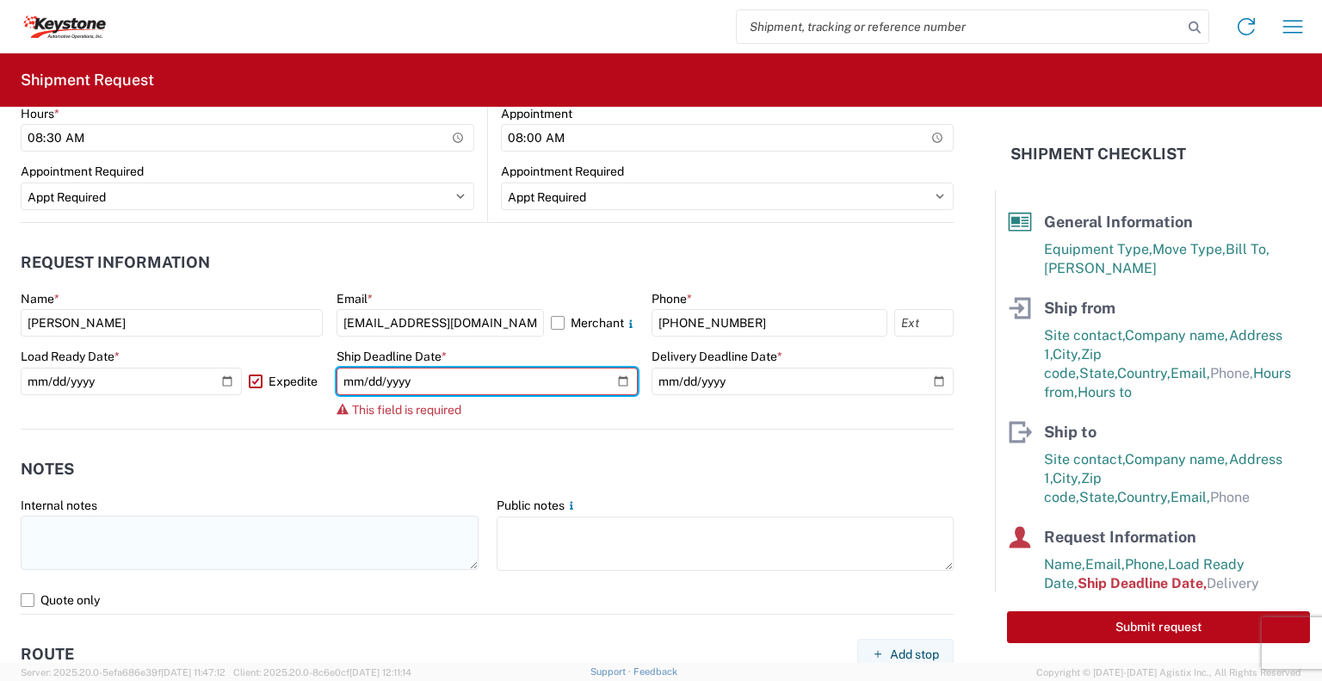
type input "[DATE]"
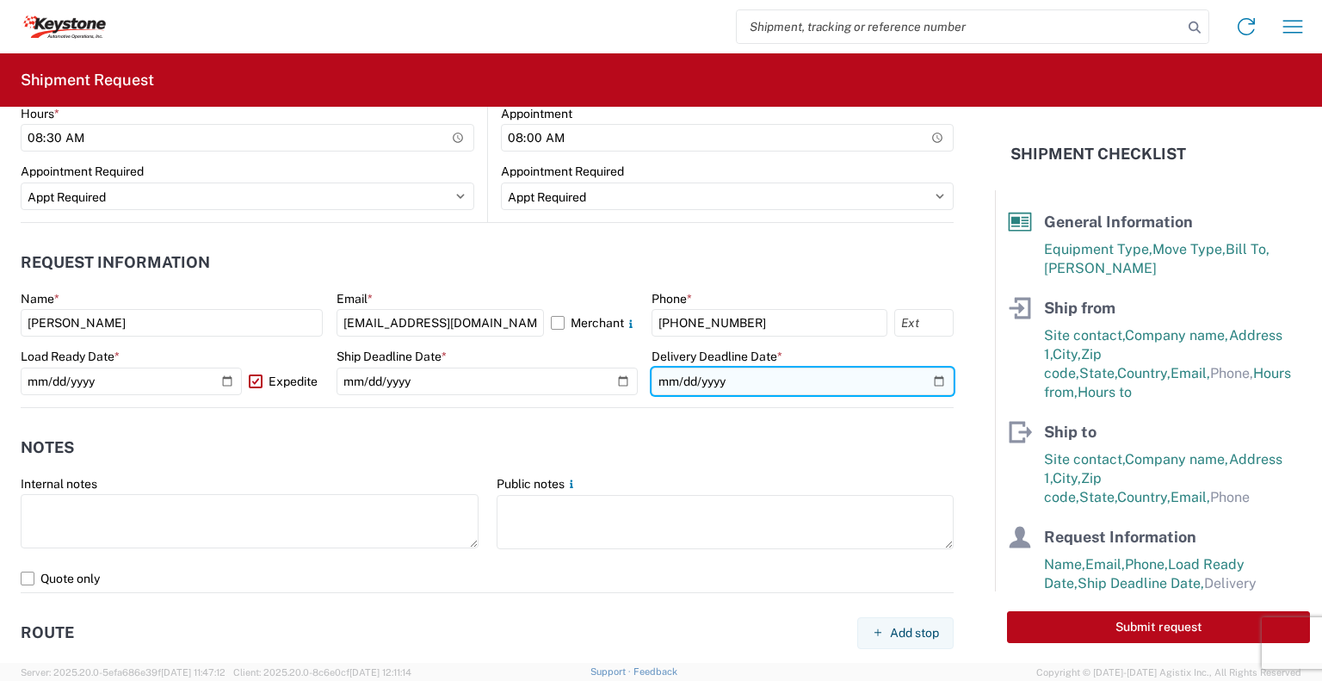
click at [664, 375] on input "date" at bounding box center [803, 382] width 302 height 28
click at [926, 374] on input "date" at bounding box center [803, 382] width 302 height 28
type input "[DATE]"
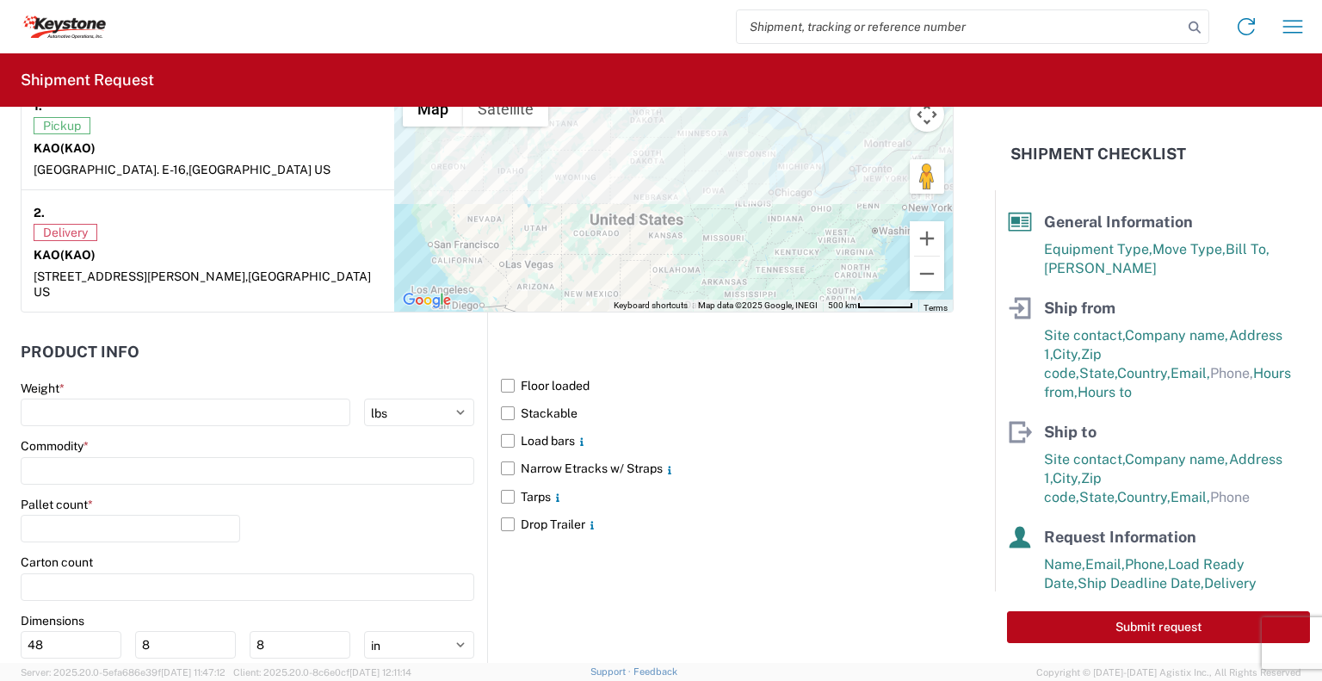
scroll to position [1511, 0]
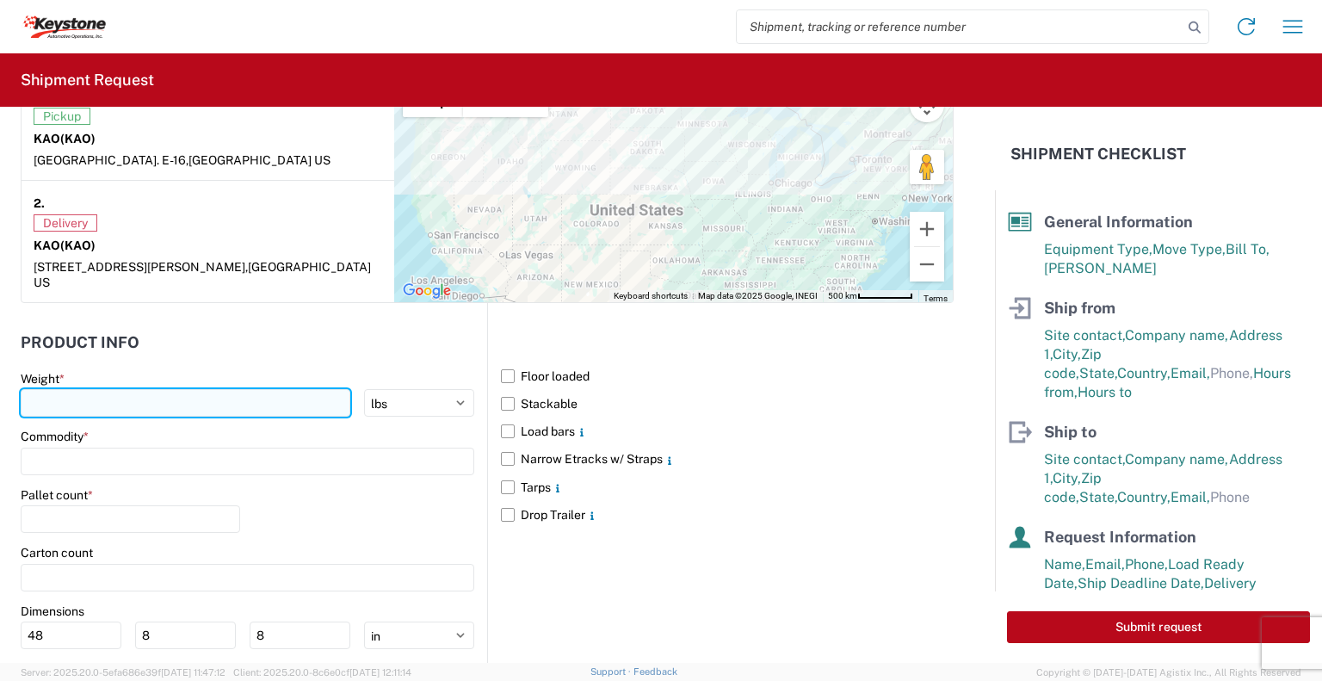
click at [65, 389] on input "number" at bounding box center [186, 403] width 330 height 28
type input "20000"
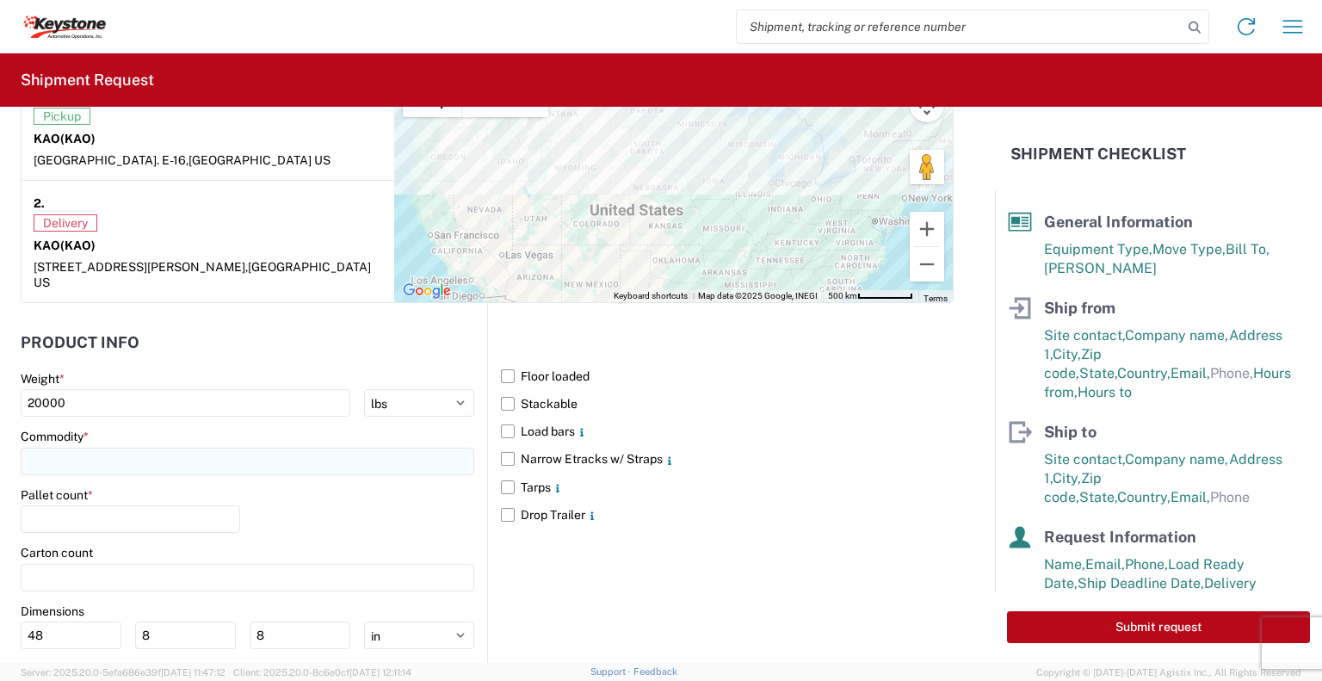
click at [74, 448] on input at bounding box center [248, 462] width 454 height 28
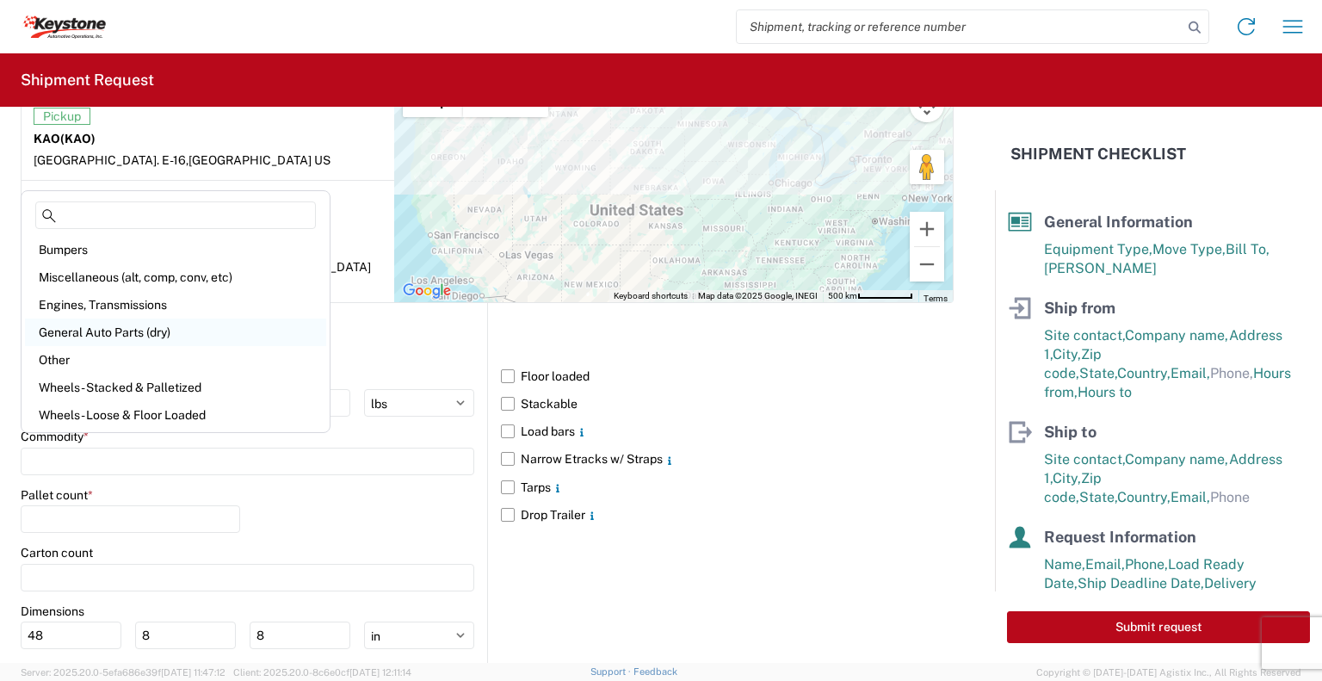
click at [76, 325] on div "General Auto Parts (dry)" at bounding box center [175, 332] width 301 height 28
type input "General Auto Parts (dry)"
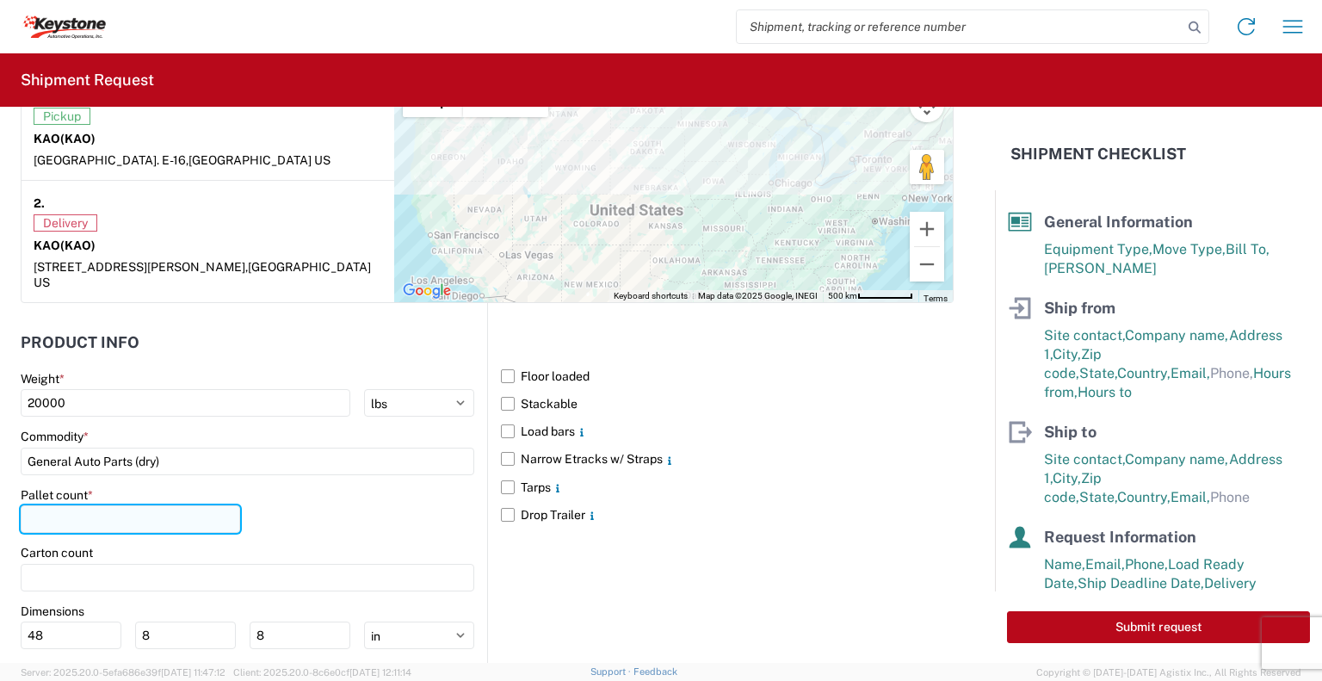
click at [76, 505] on input "number" at bounding box center [130, 519] width 219 height 28
type input "24"
click at [501, 445] on label "Narrow Etracks w/ Straps" at bounding box center [727, 459] width 453 height 28
click at [0, 0] on input "Narrow Etracks w/ Straps" at bounding box center [0, 0] width 0 height 0
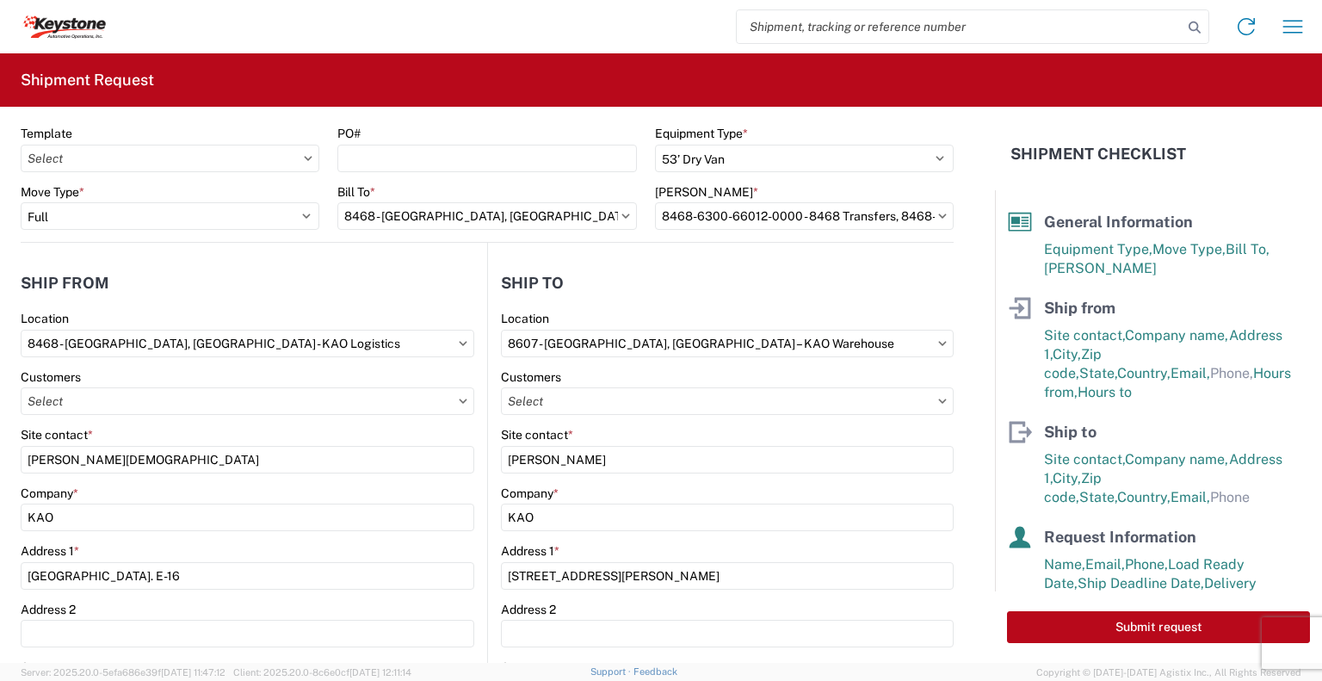
scroll to position [0, 0]
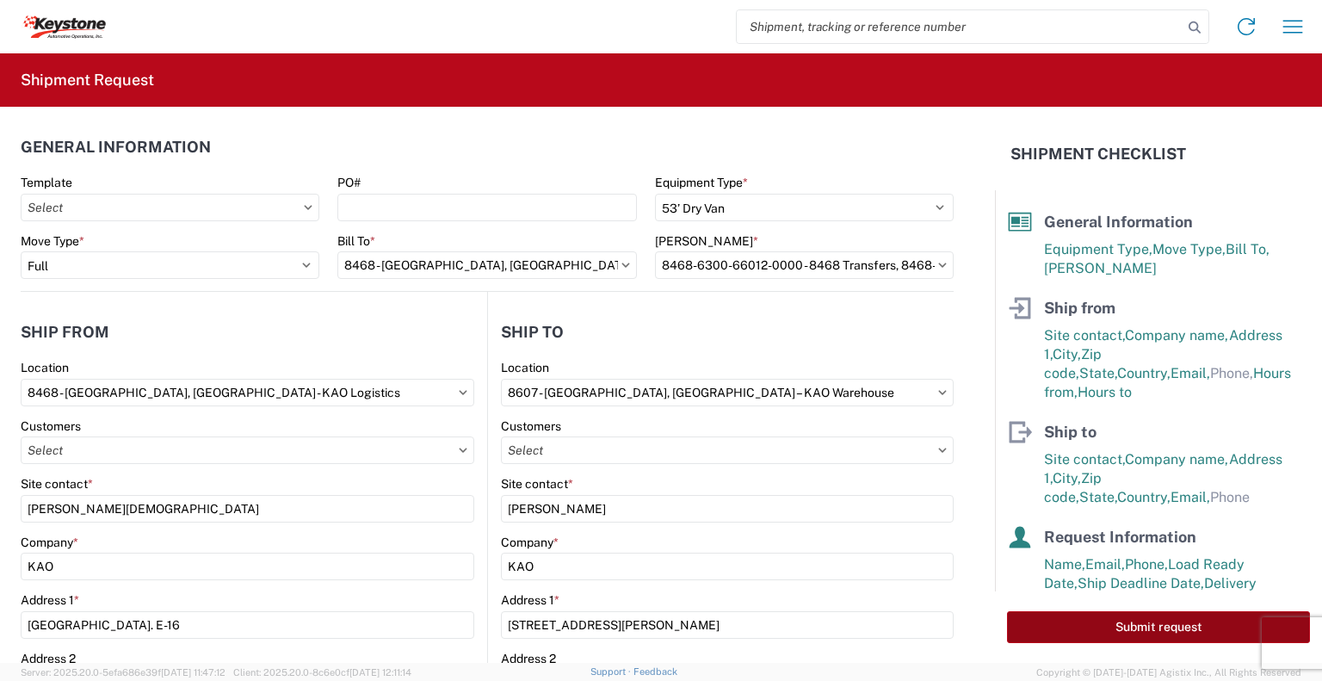
click at [1134, 619] on button "Submit request" at bounding box center [1158, 627] width 303 height 32
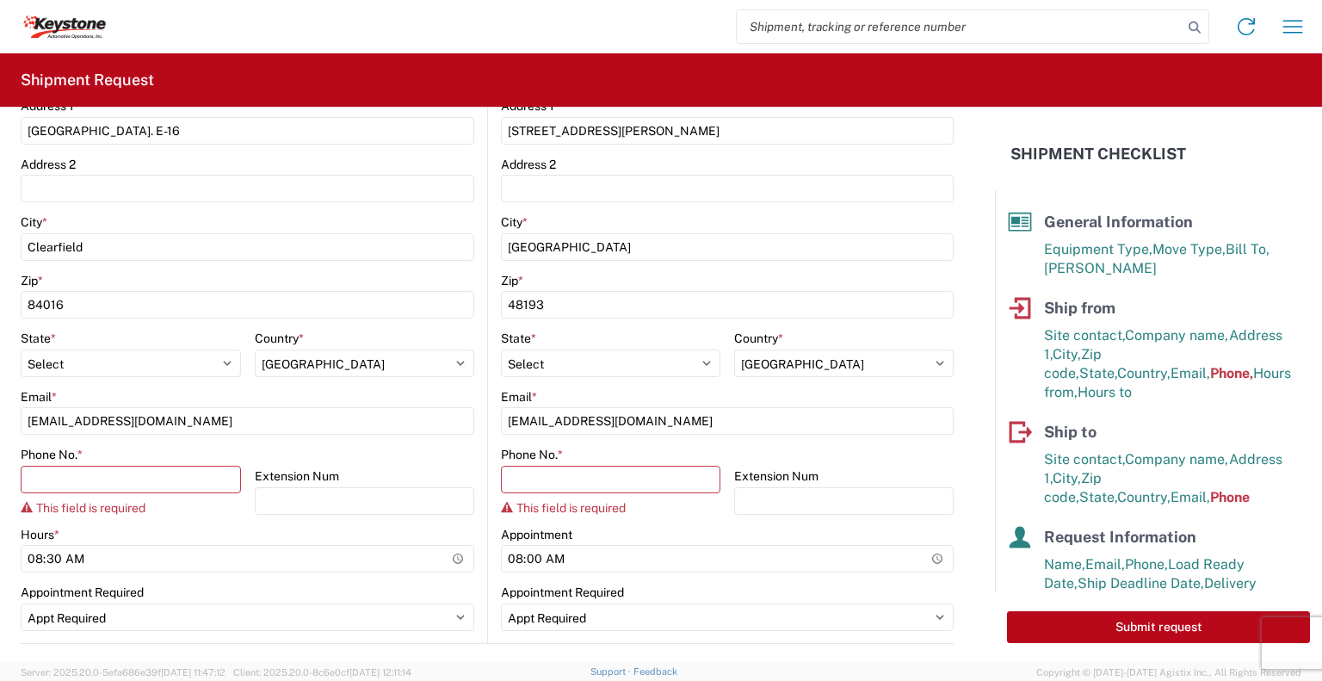
scroll to position [499, 0]
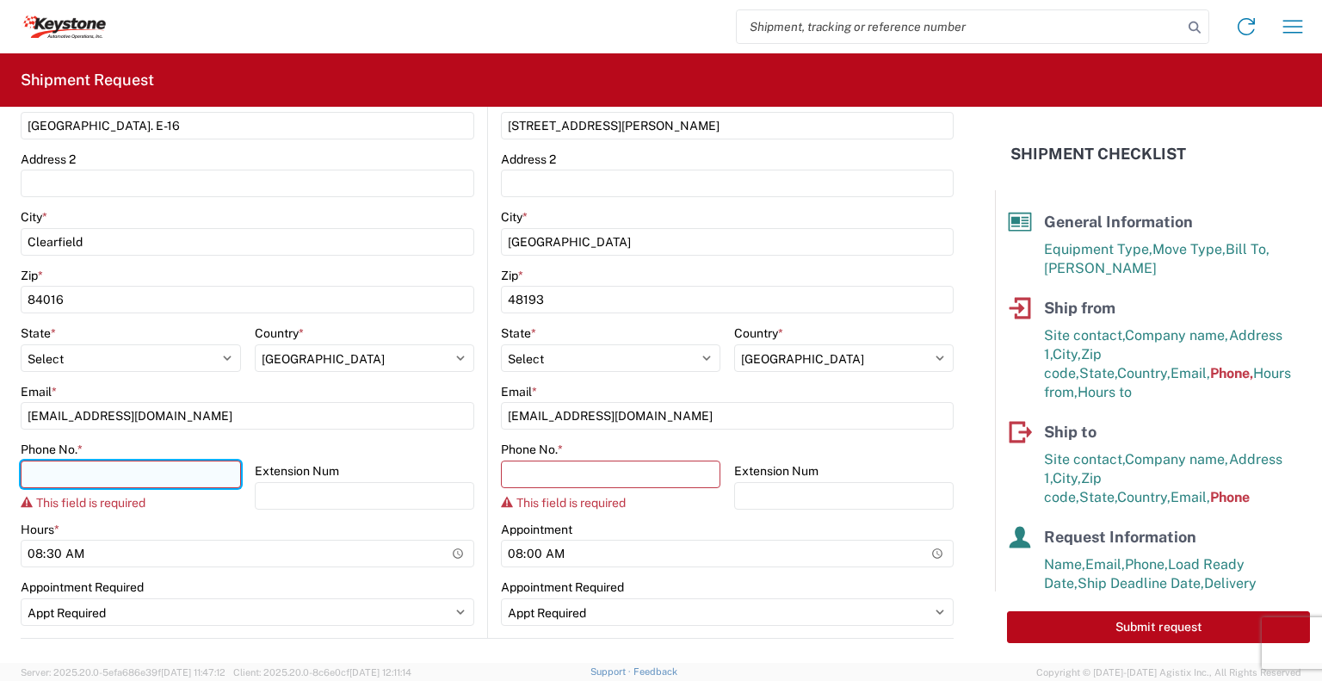
click at [61, 471] on input "Phone No. *" at bounding box center [131, 474] width 220 height 28
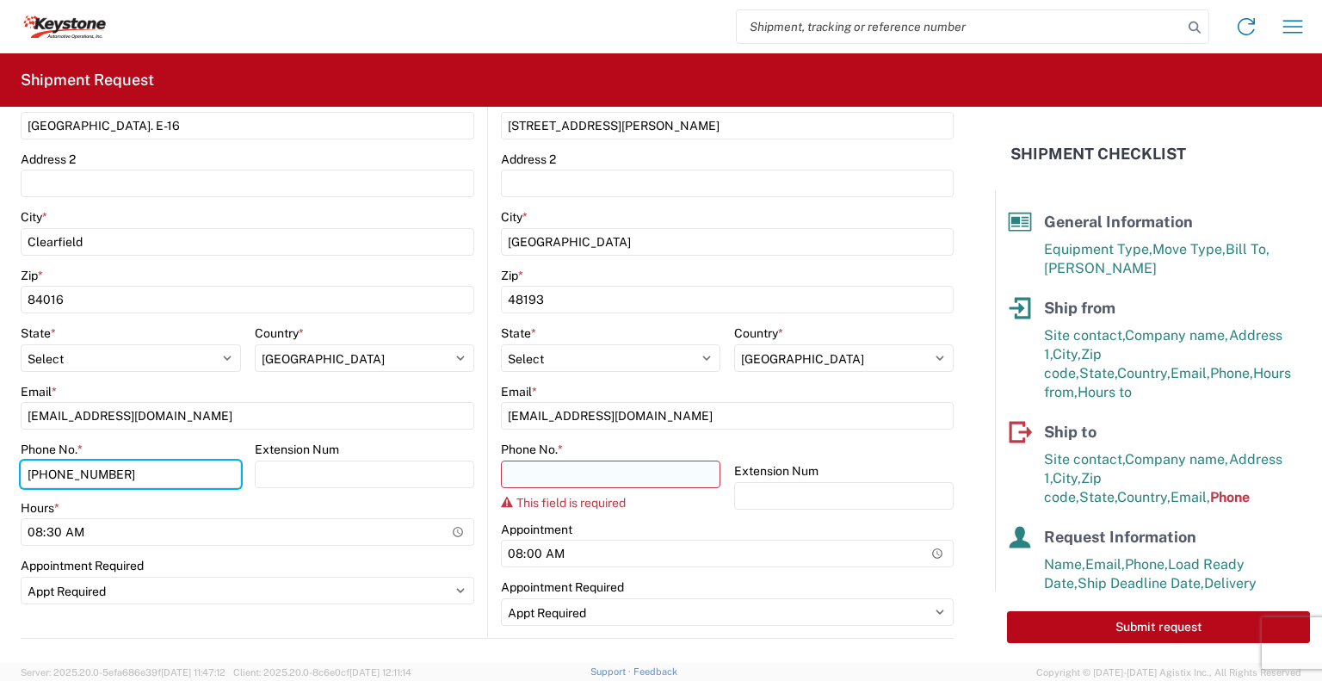
type input "[PHONE_NUMBER]"
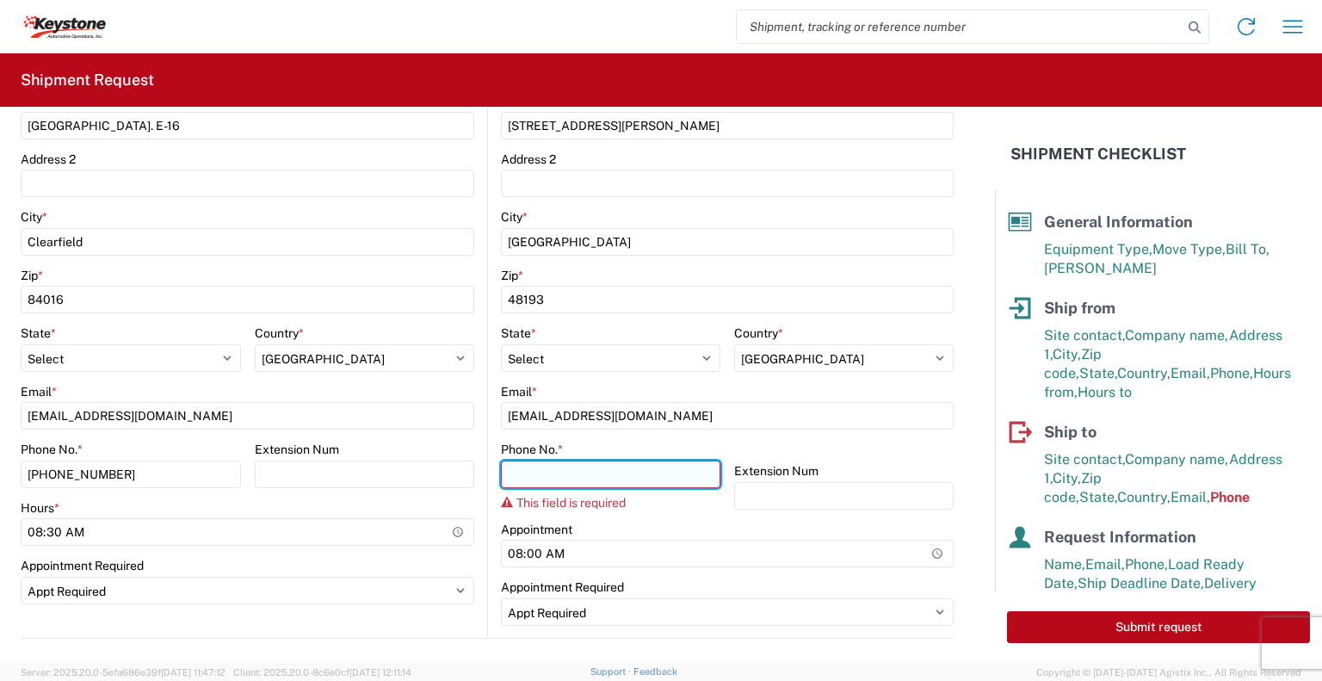
click at [521, 473] on input "Phone No. *" at bounding box center [610, 474] width 219 height 28
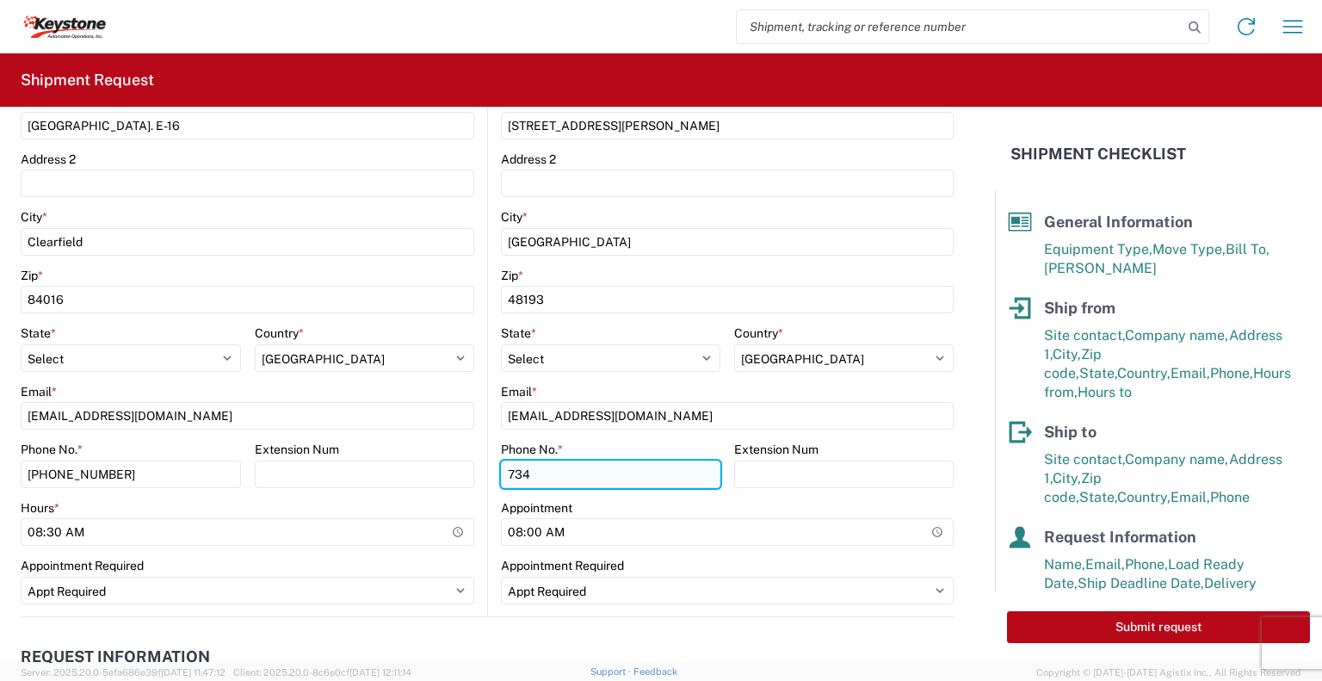
type input "[PHONE_NUMBER]"
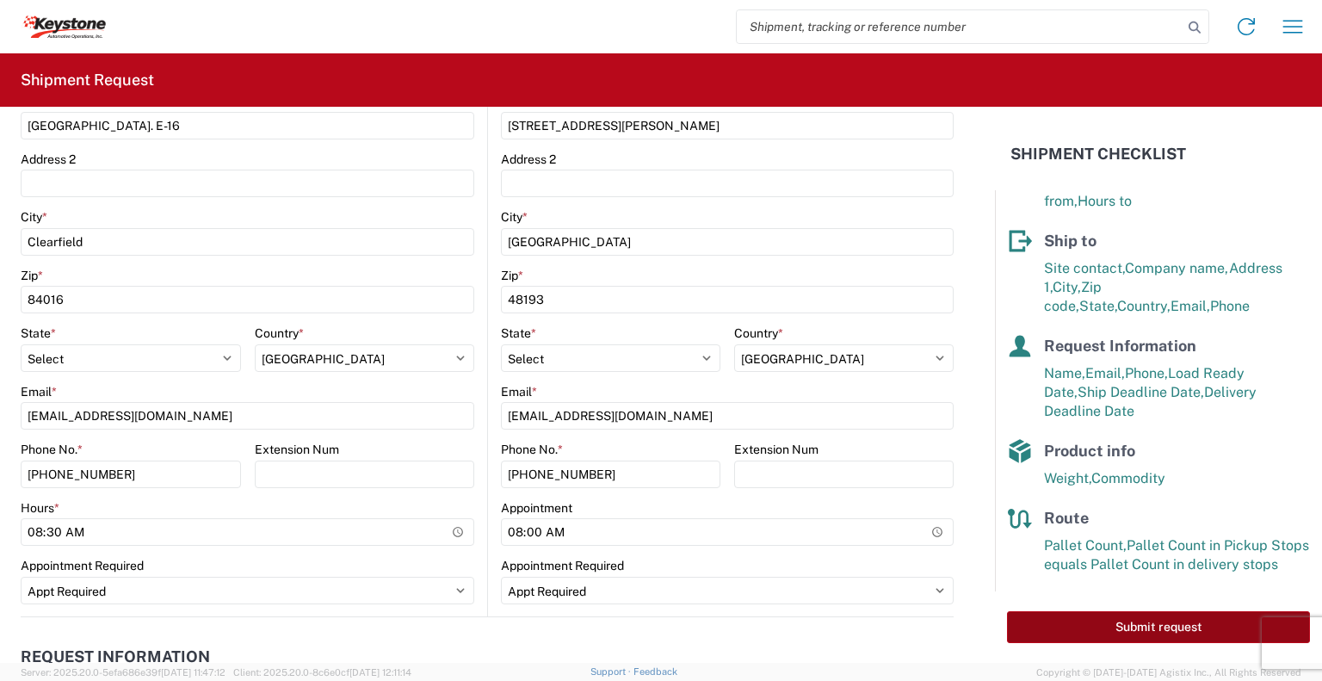
click at [1066, 620] on button "Submit request" at bounding box center [1158, 627] width 303 height 32
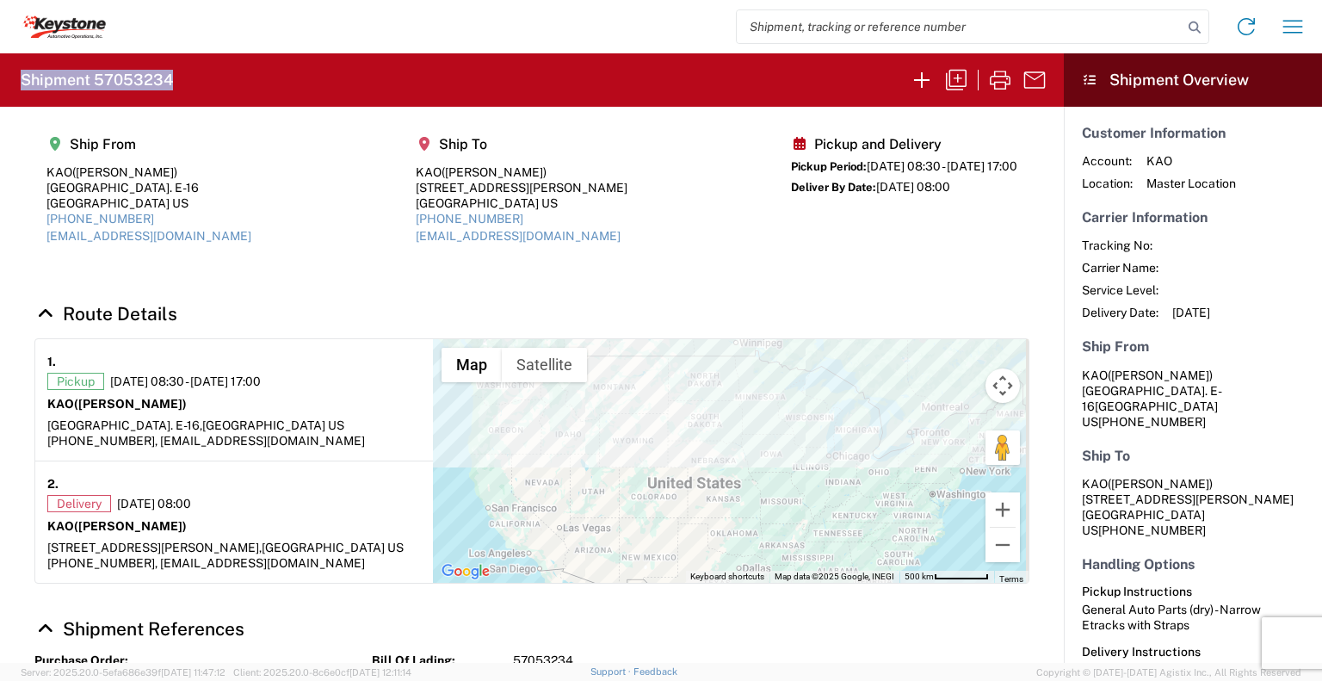
drag, startPoint x: 176, startPoint y: 74, endPoint x: 9, endPoint y: 82, distance: 167.2
click at [9, 82] on agx-form-header "Shipment 57053234" at bounding box center [532, 79] width 1064 height 53
copy h2 "Shipment 57053234"
click at [1000, 83] on icon "button" at bounding box center [1000, 80] width 28 height 28
